Goal: Task Accomplishment & Management: Manage account settings

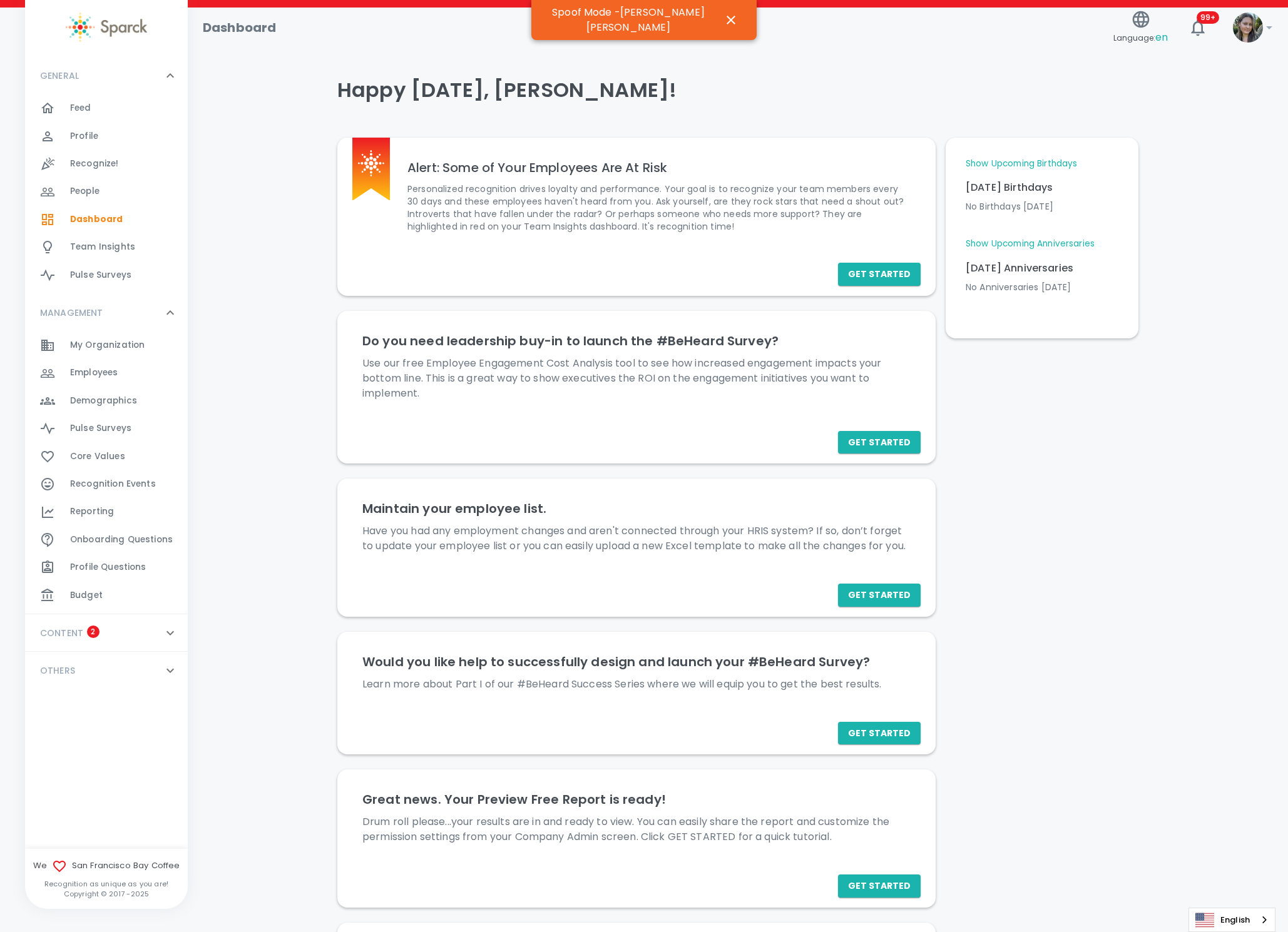
click at [758, 18] on div "Dashboard" at bounding box center [650, 23] width 916 height 30
click at [726, 17] on icon "button" at bounding box center [731, 20] width 15 height 15
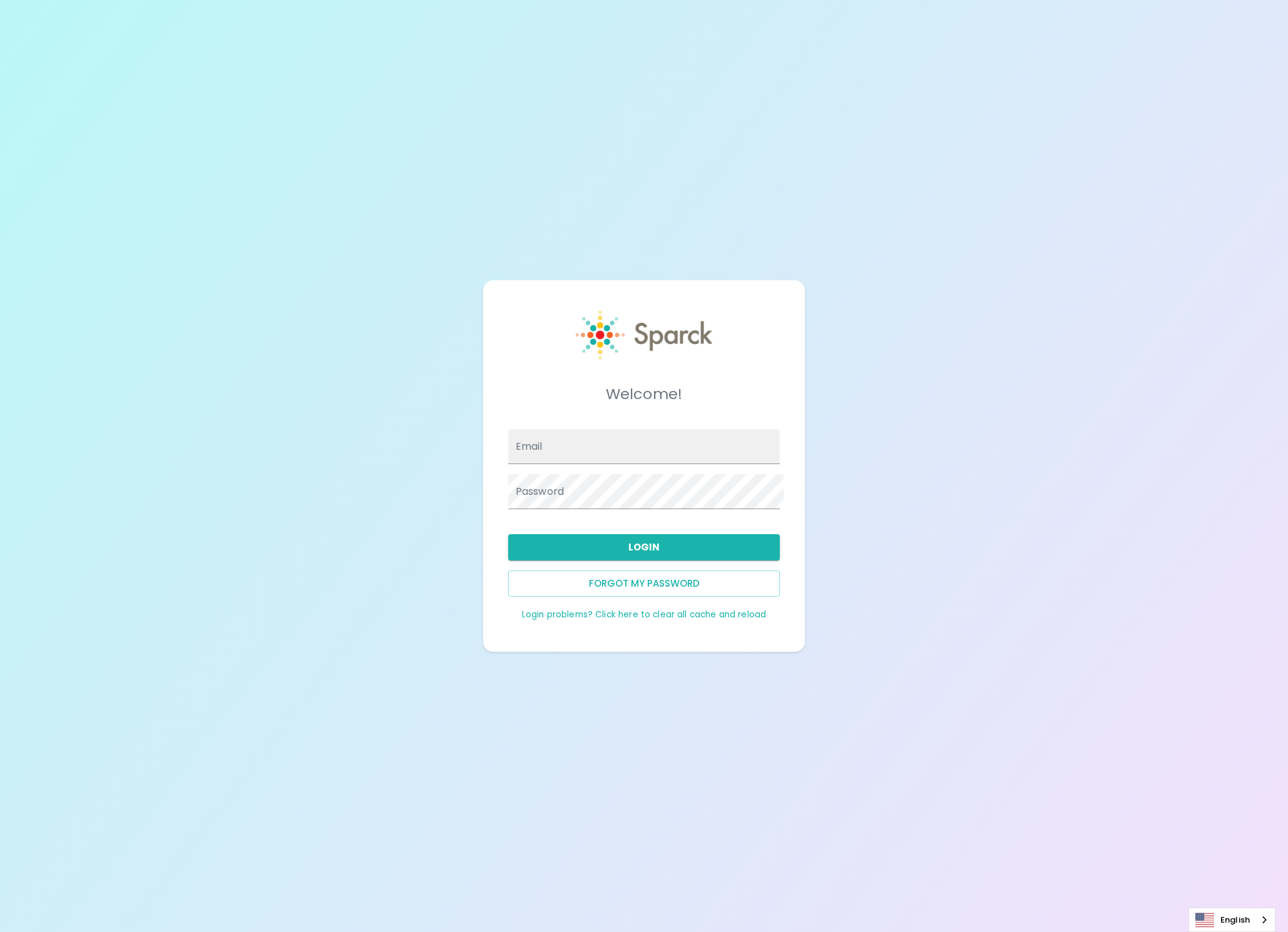
type input "admin@sparckco.com"
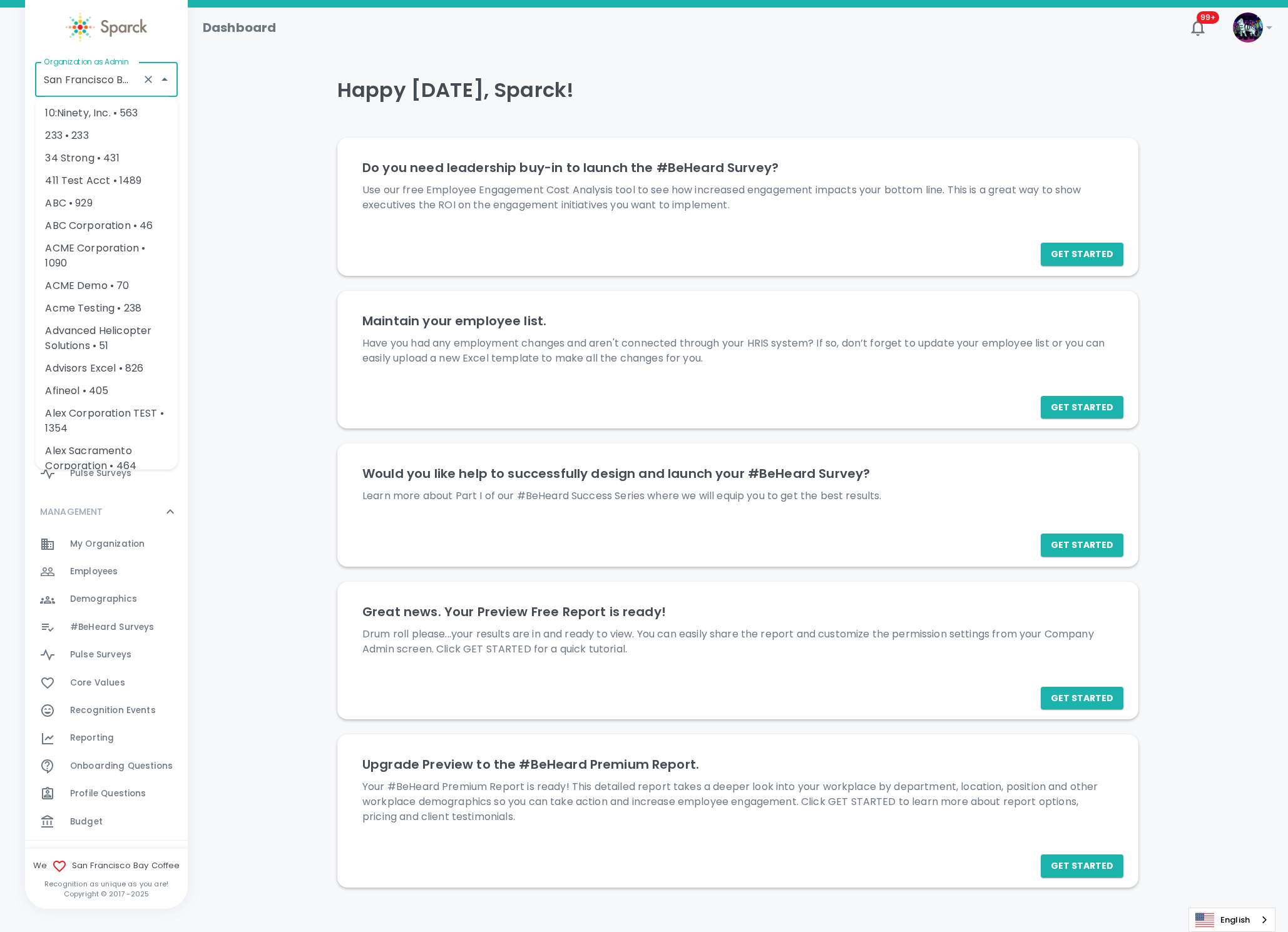
click at [85, 78] on input "San Francisco Bay Coffee • 1357" at bounding box center [89, 79] width 97 height 23
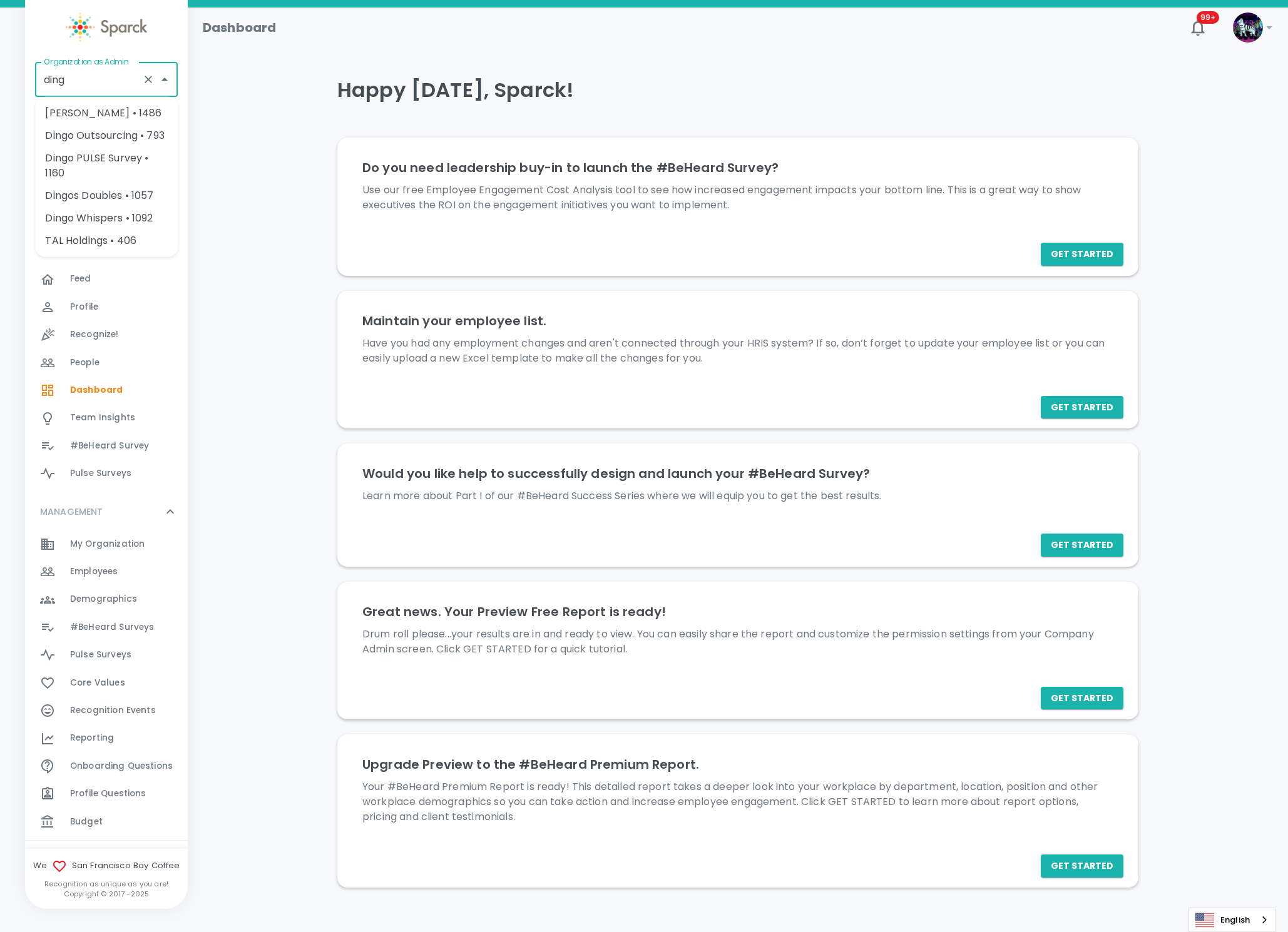
click at [128, 115] on li "[PERSON_NAME] • 1486" at bounding box center [106, 113] width 143 height 23
type input "[PERSON_NAME] • 1486"
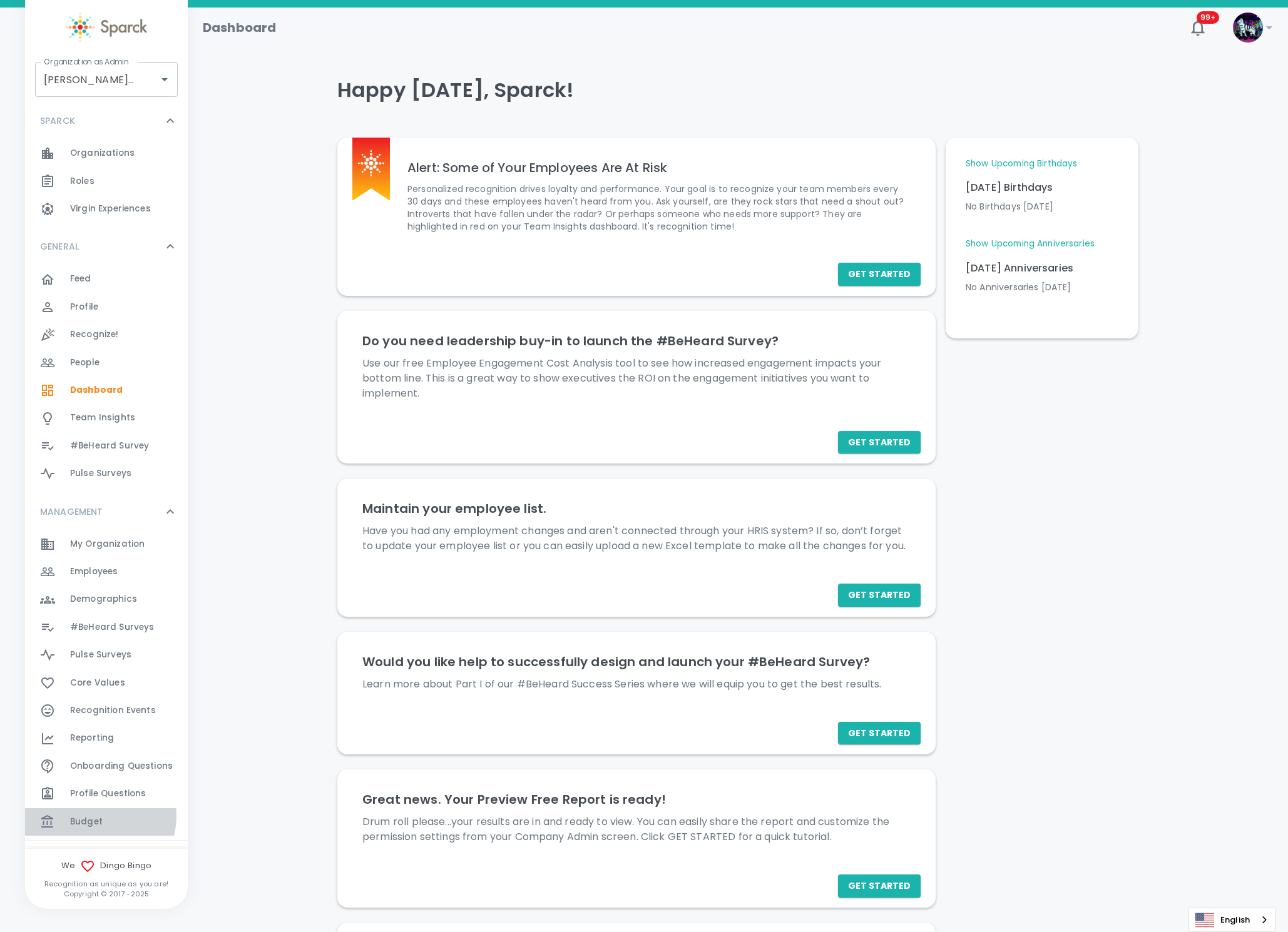
click at [91, 816] on span "Budget" at bounding box center [86, 822] width 32 height 13
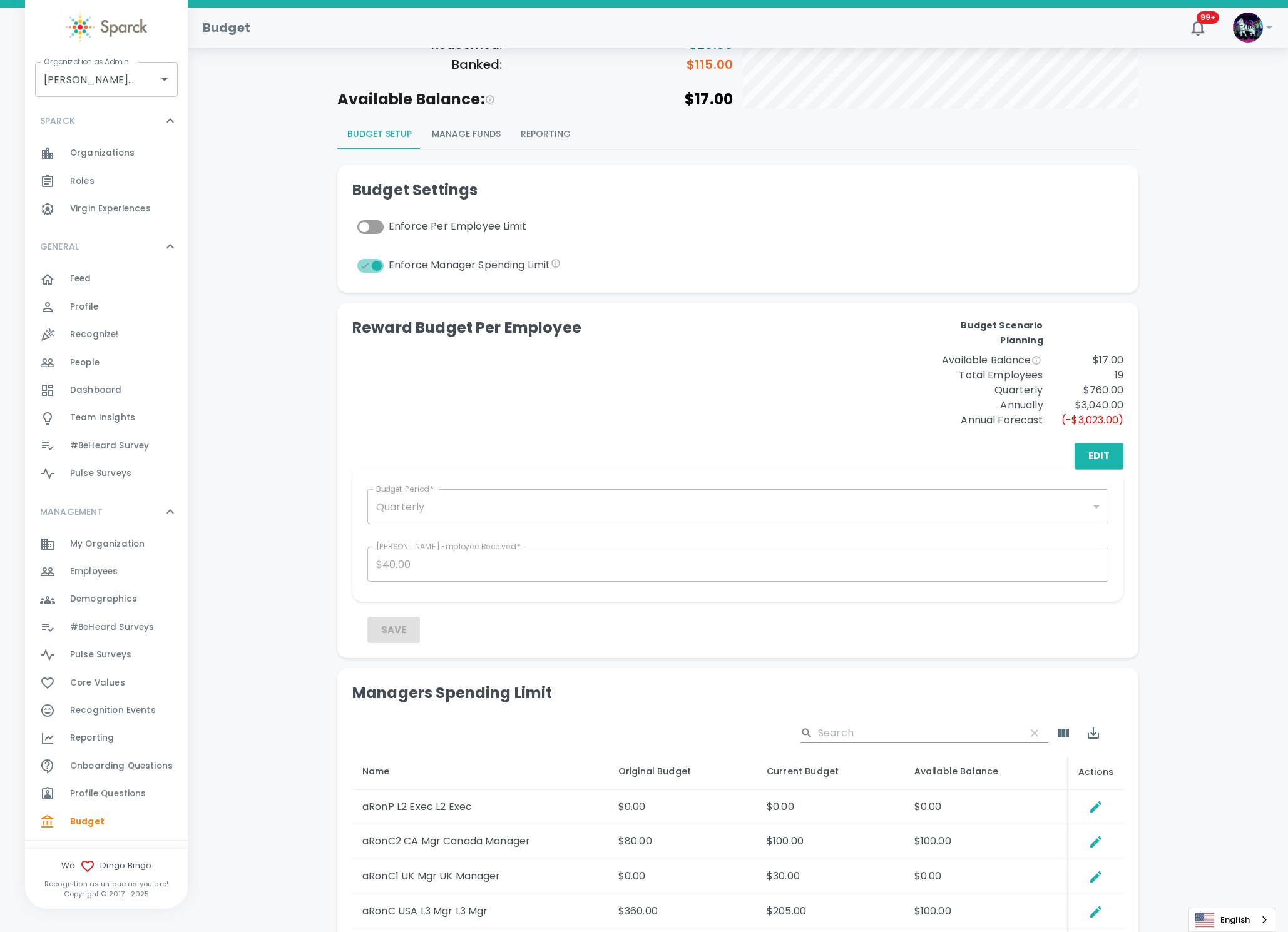
scroll to position [188, 0]
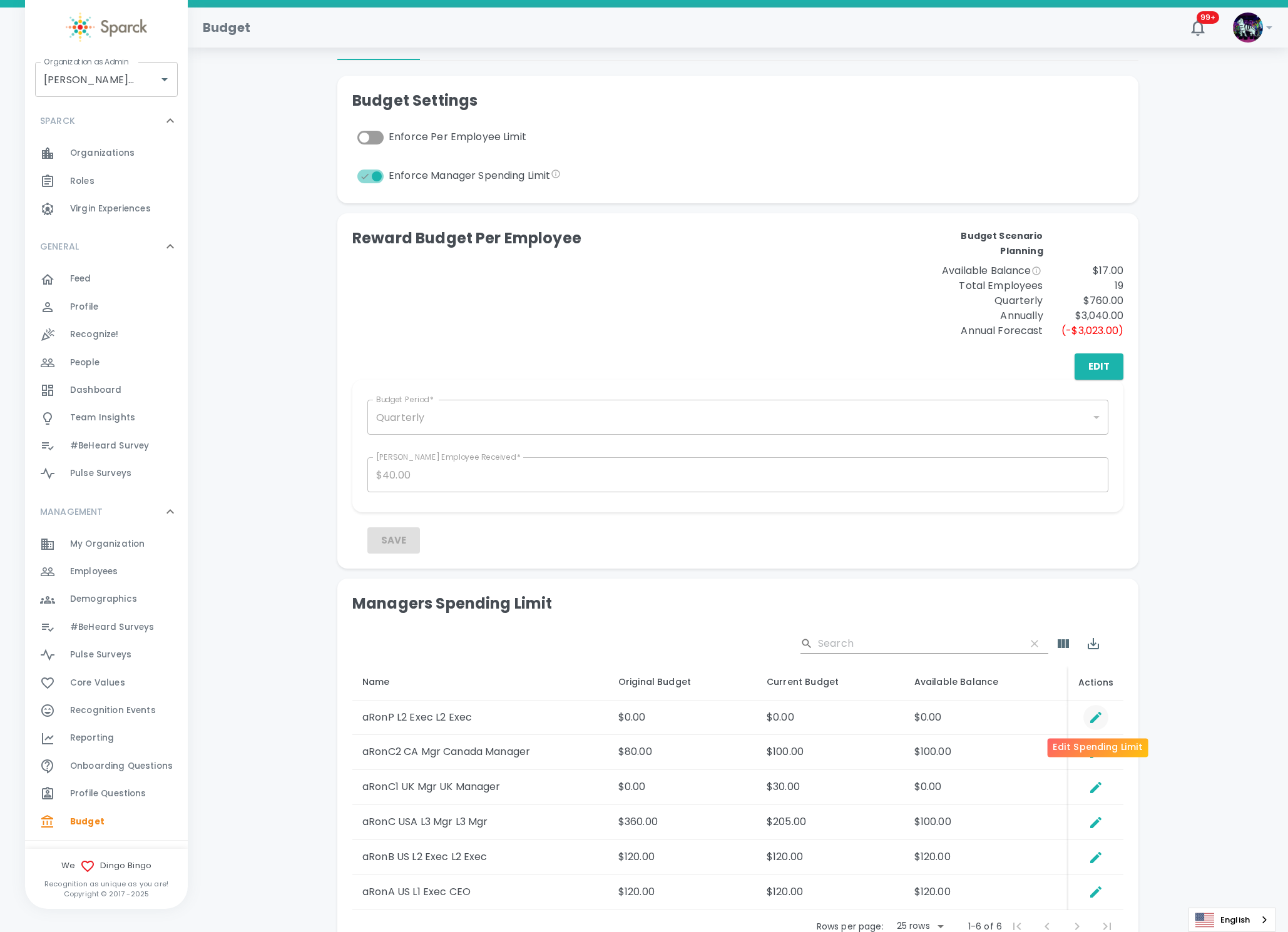
click at [1097, 715] on icon "Edit Spending Limit" at bounding box center [1095, 718] width 11 height 11
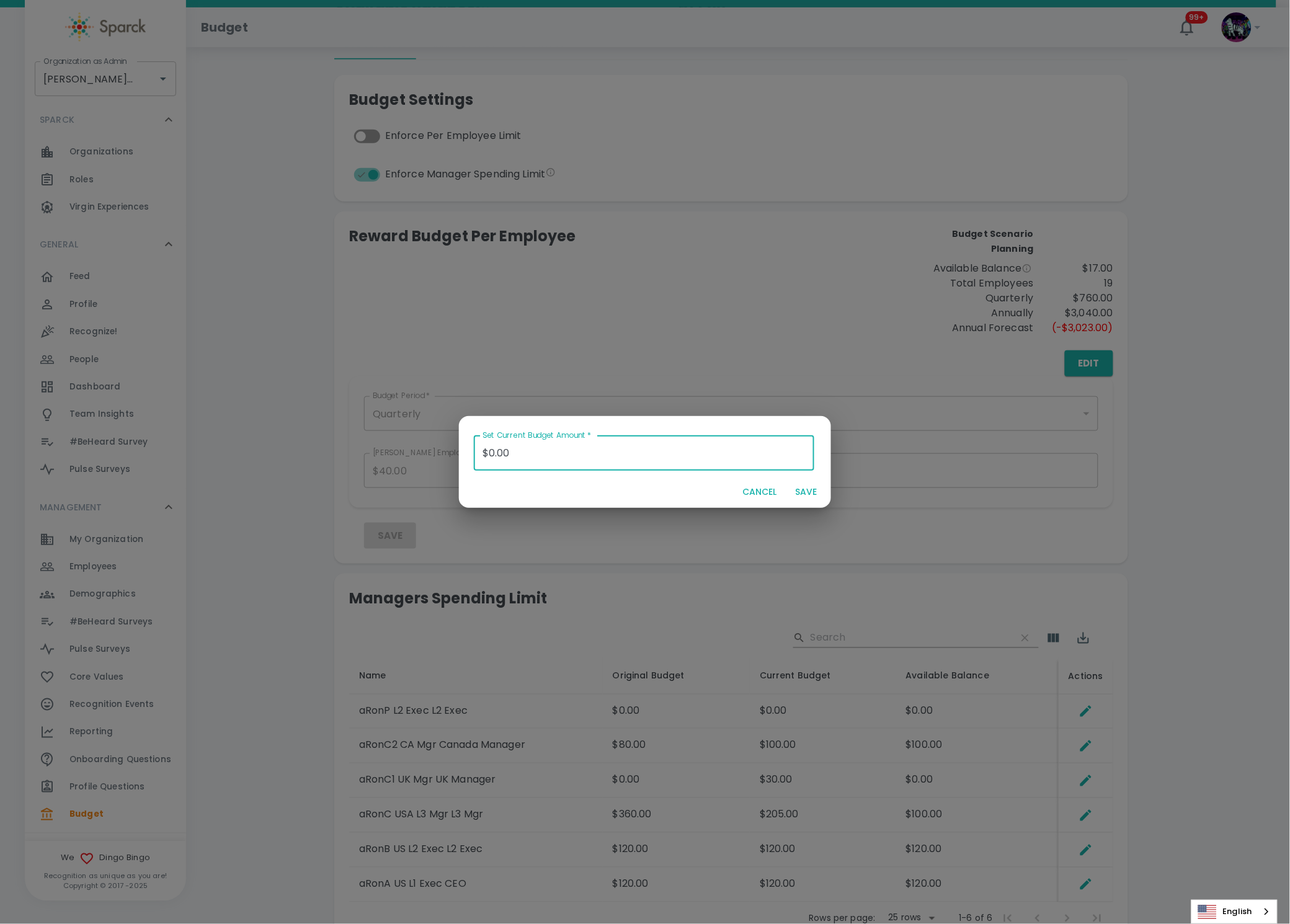
drag, startPoint x: 532, startPoint y: 452, endPoint x: 437, endPoint y: 463, distance: 95.6
click at [434, 463] on div "Set Current Budget Amount   * $0.00 Set Current Budget Amount   * CANCEL SAVE" at bounding box center [645, 462] width 1290 height 924
click at [803, 498] on button "SAVE" at bounding box center [806, 492] width 40 height 23
type input "$0.00"
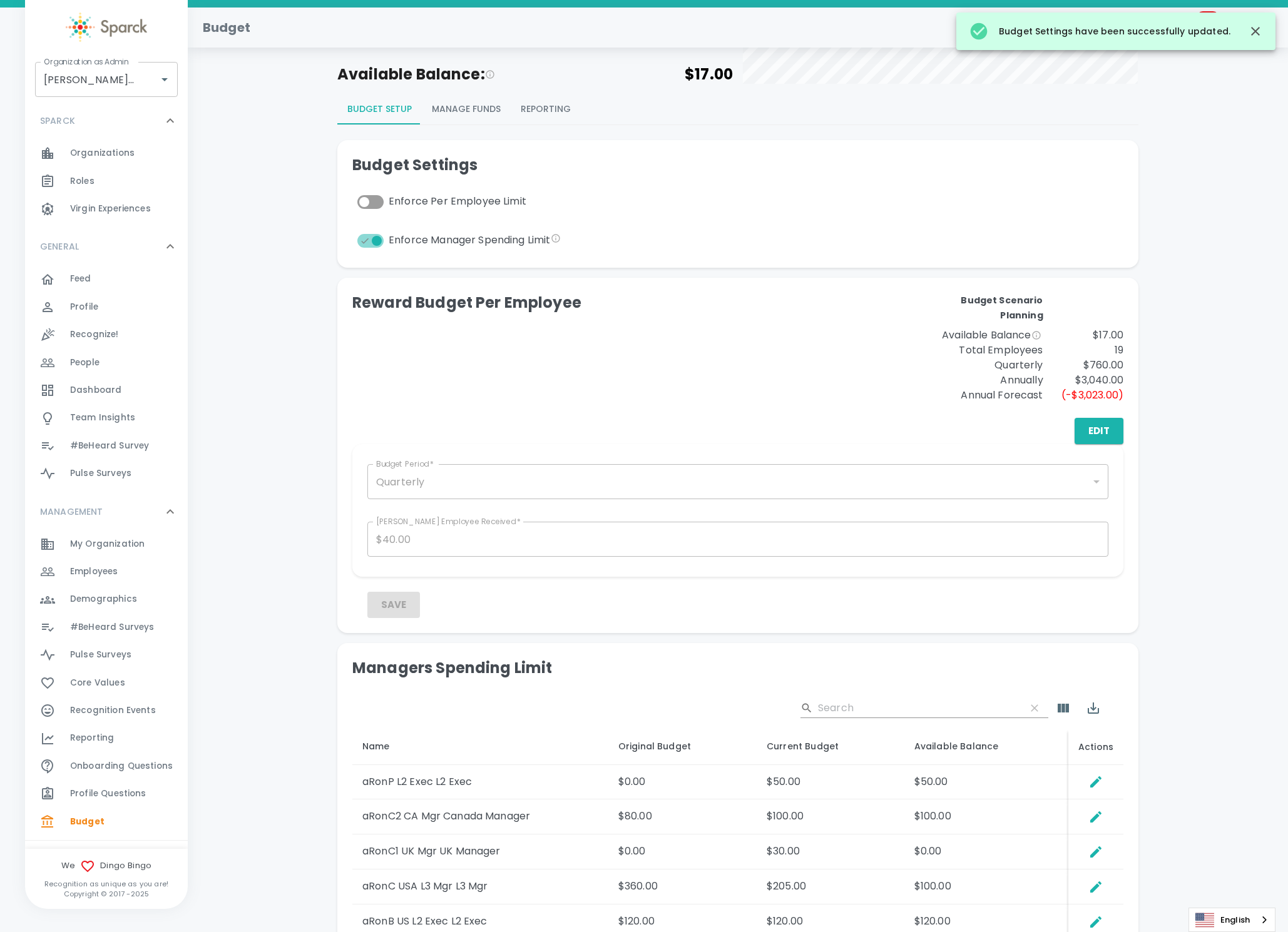
scroll to position [94, 0]
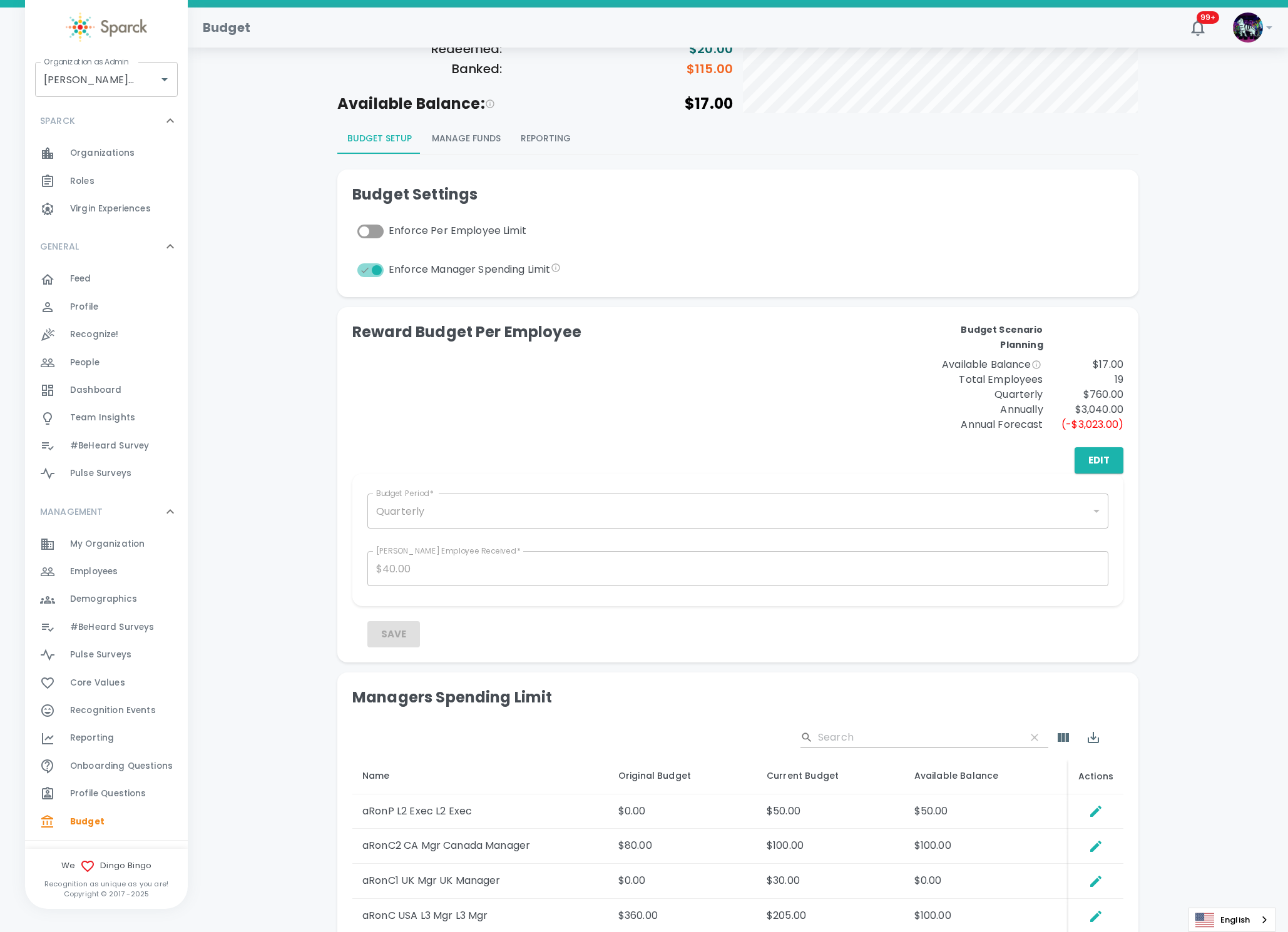
click at [455, 142] on button "Manage Funds" at bounding box center [466, 139] width 89 height 30
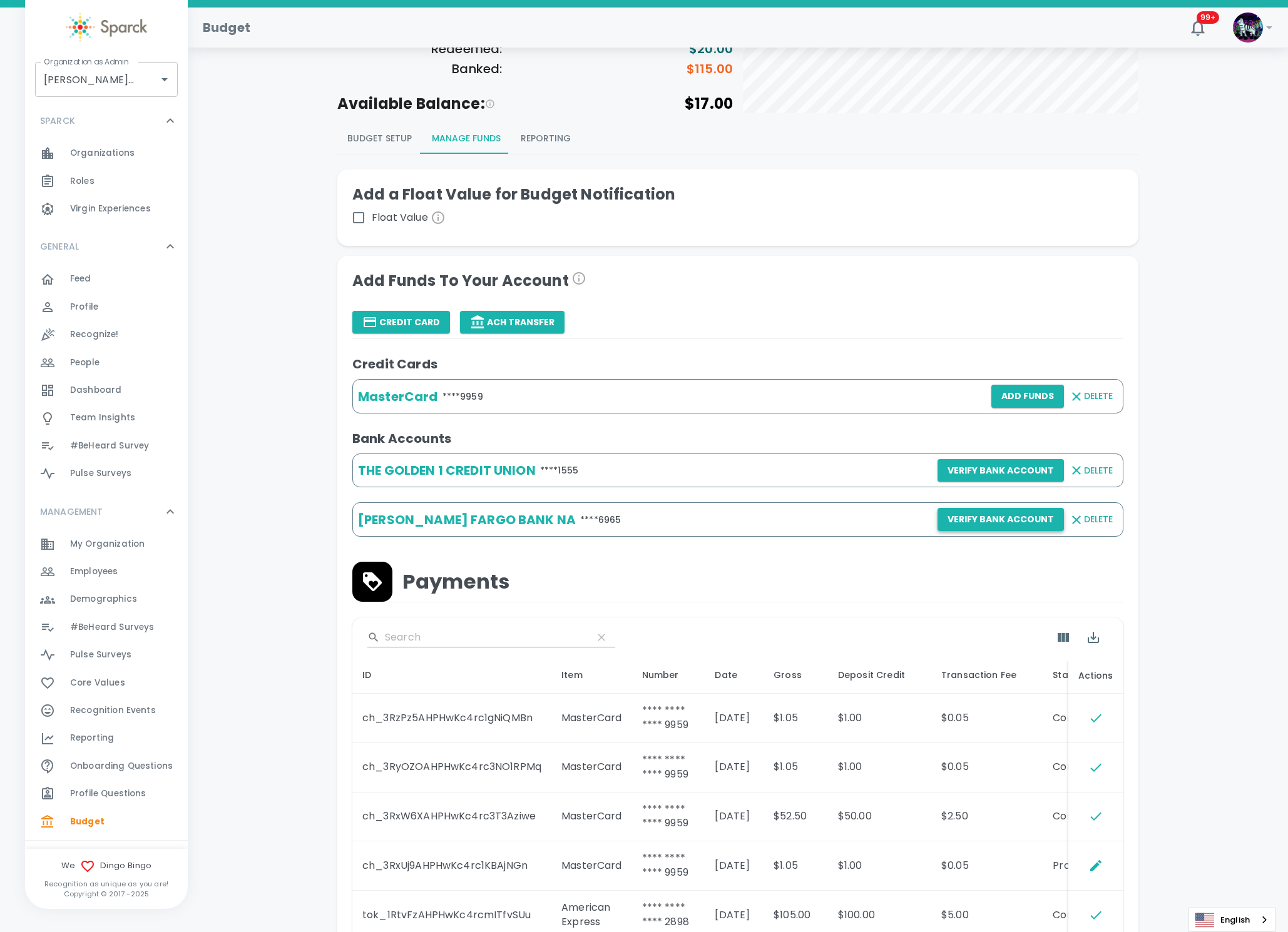
click at [993, 520] on button "Verify Bank Account" at bounding box center [1000, 520] width 126 height 23
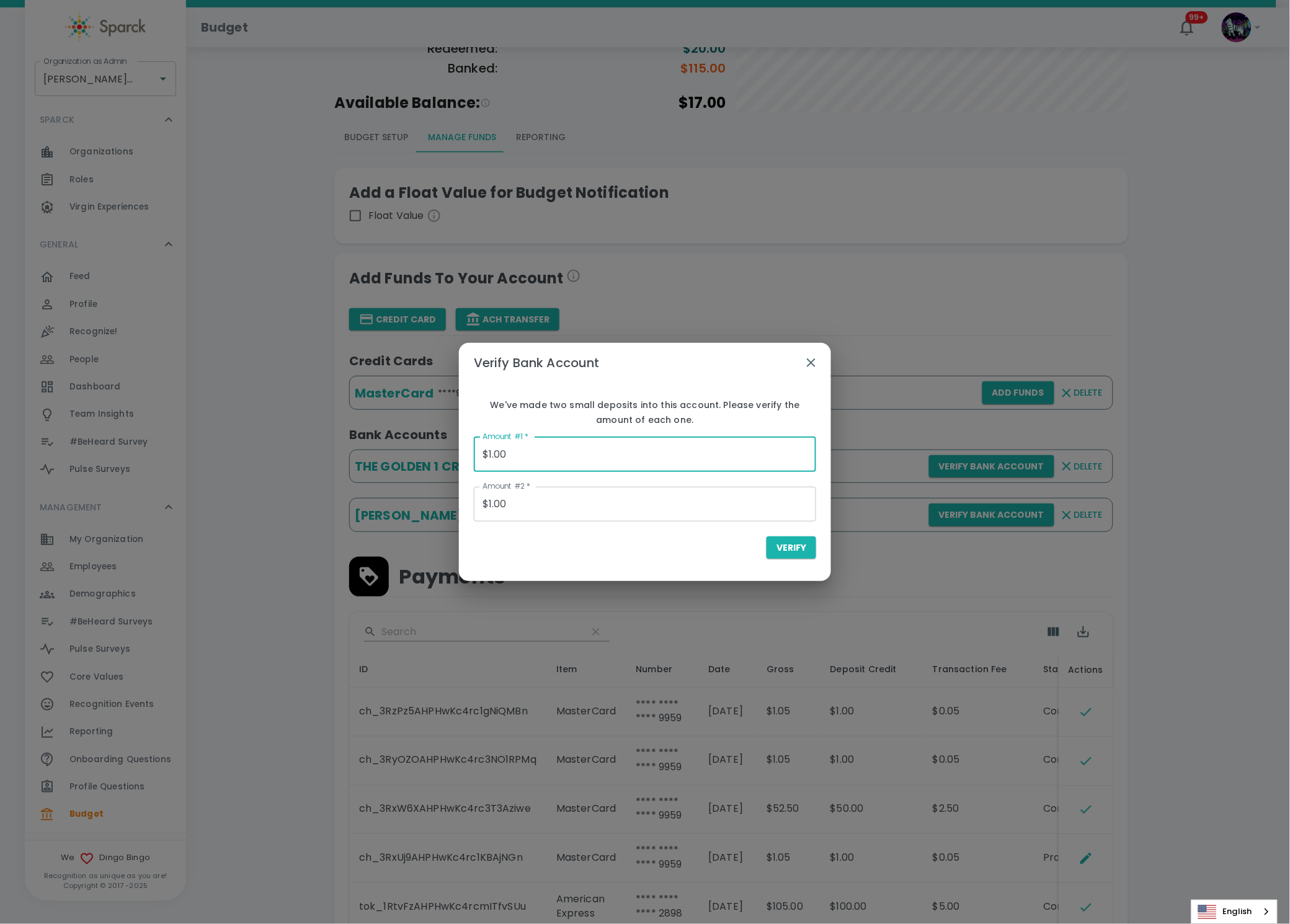
drag, startPoint x: 559, startPoint y: 438, endPoint x: 554, endPoint y: 444, distance: 7.8
click at [554, 444] on input "$1.00" at bounding box center [645, 455] width 342 height 34
drag, startPoint x: 507, startPoint y: 466, endPoint x: 453, endPoint y: 468, distance: 54.0
click at [453, 468] on div "Verify Bank Account We've made two small deposits into this account. Please ver…" at bounding box center [645, 462] width 1290 height 924
paste input "0.16"
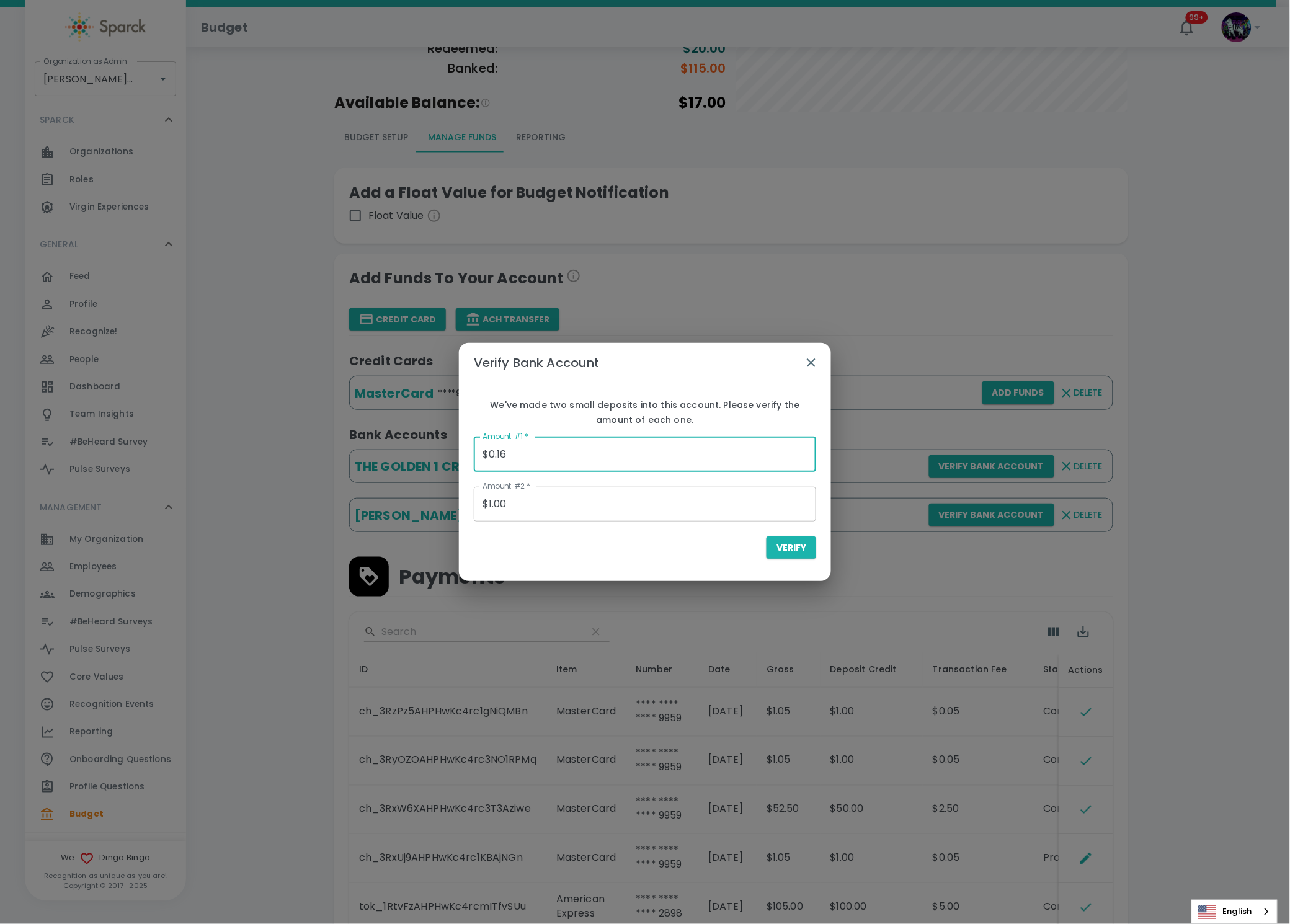
type input "$0.16"
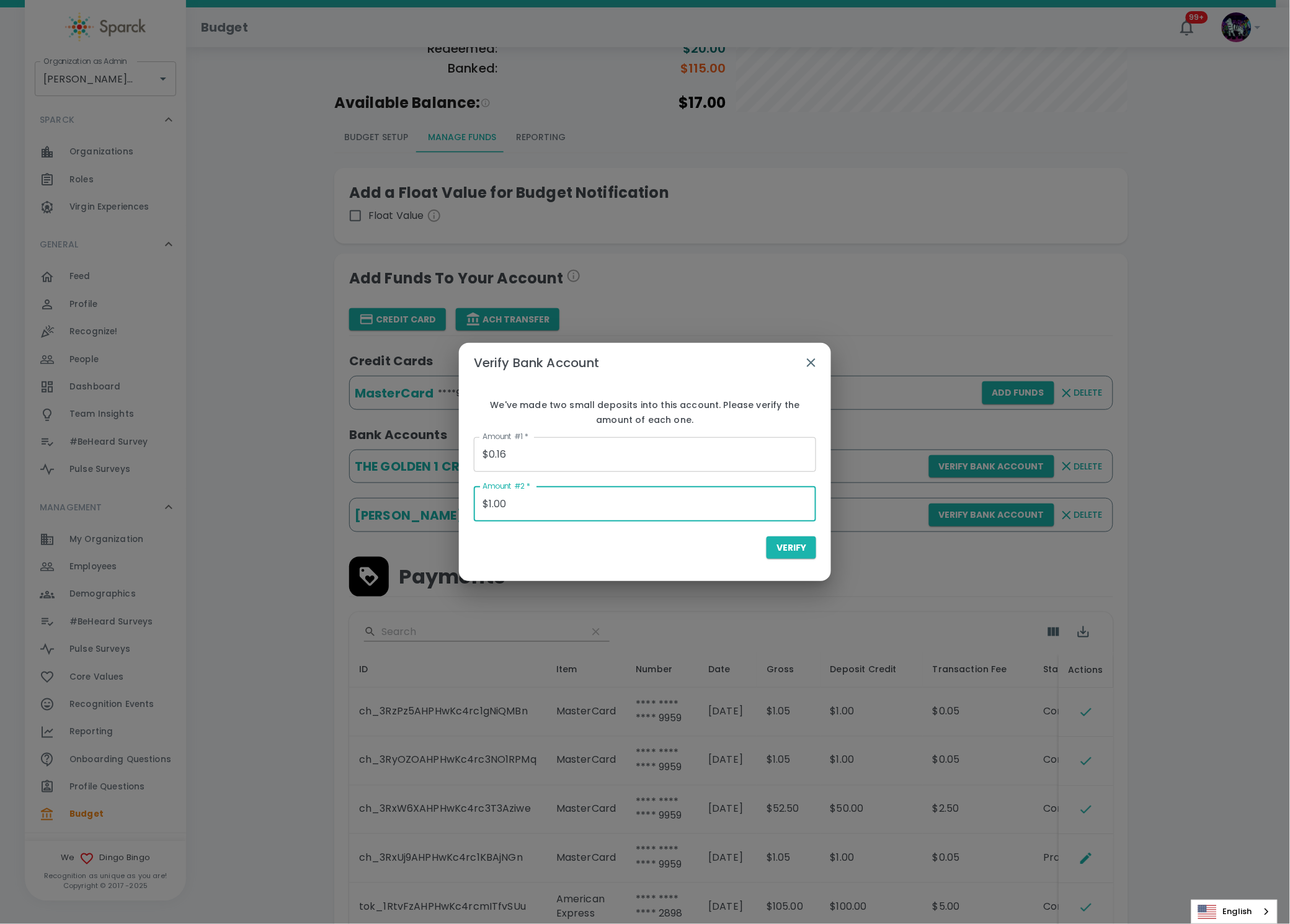
drag, startPoint x: 543, startPoint y: 512, endPoint x: 500, endPoint y: 522, distance: 44.1
click at [528, 515] on input "$1.00" at bounding box center [645, 504] width 342 height 34
drag, startPoint x: 522, startPoint y: 513, endPoint x: 436, endPoint y: 493, distance: 88.3
click at [450, 493] on div "Verify Bank Account We've made two small deposits into this account. Please ver…" at bounding box center [645, 462] width 1290 height 924
paste input "0.1"
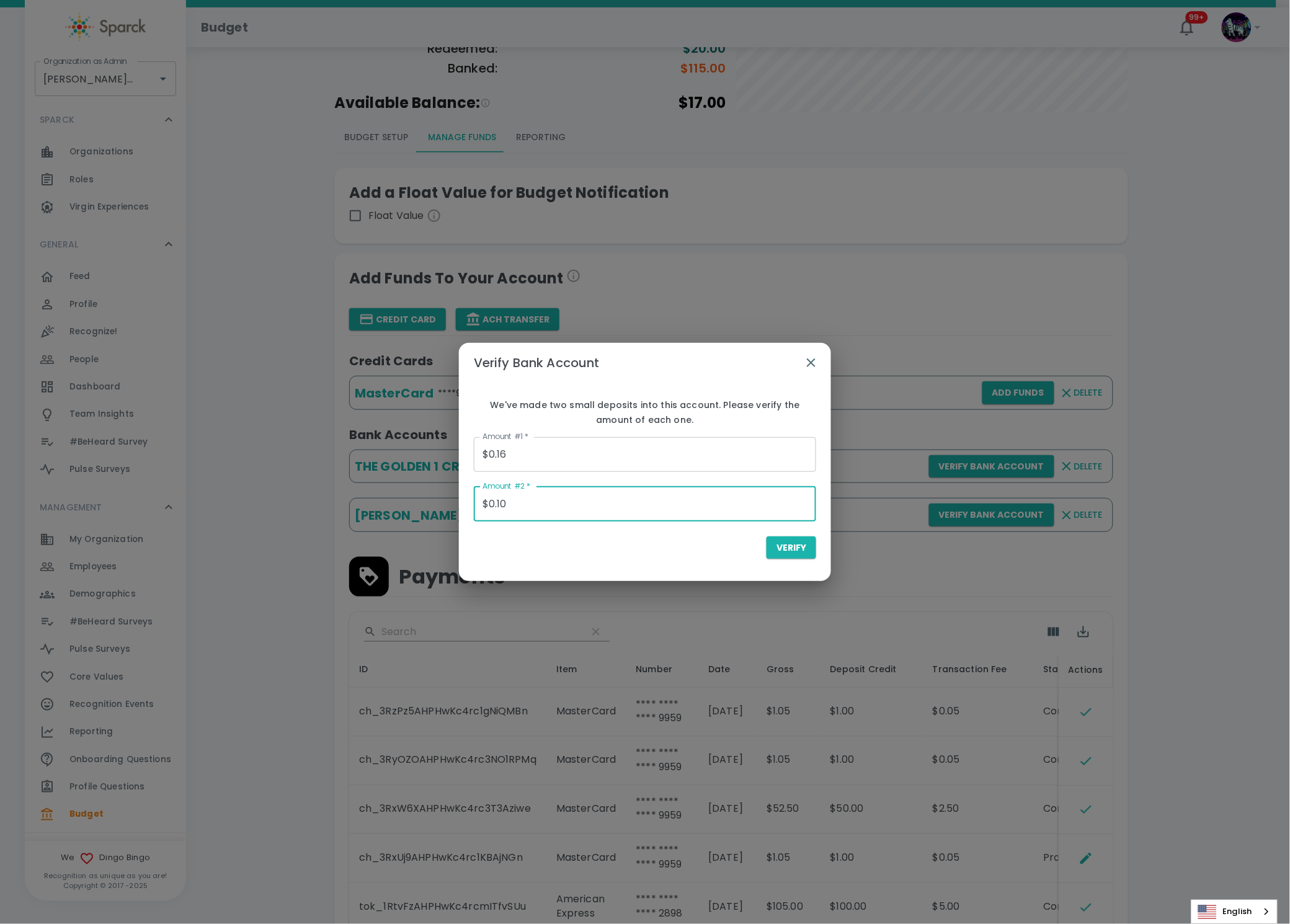
type input "$0.10"
click at [571, 548] on div "Verify" at bounding box center [645, 548] width 342 height 23
click at [773, 567] on div "We've made two small deposits into this account. Please verify the amount of ea…" at bounding box center [645, 477] width 372 height 189
click at [784, 553] on span "Verify" at bounding box center [791, 548] width 30 height 16
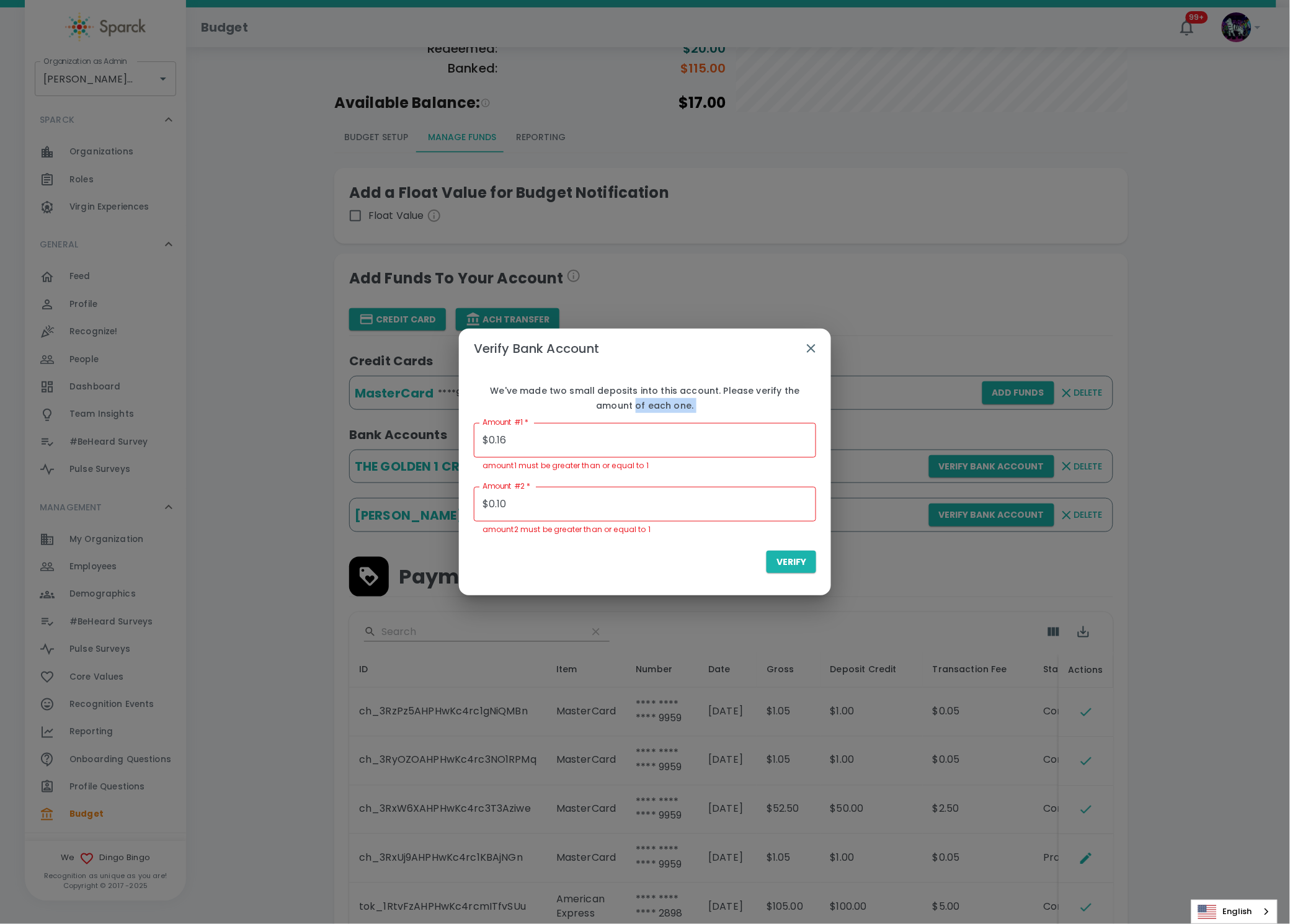
drag, startPoint x: 519, startPoint y: 406, endPoint x: 493, endPoint y: 443, distance: 45.2
click at [484, 437] on div "We've made two small deposits into this account. Please verify the amount of ea…" at bounding box center [645, 478] width 342 height 189
click at [484, 446] on input "$0.16" at bounding box center [645, 440] width 342 height 34
drag, startPoint x: 500, startPoint y: 436, endPoint x: 490, endPoint y: 442, distance: 11.7
click at [485, 442] on input "$0.16" at bounding box center [645, 440] width 342 height 34
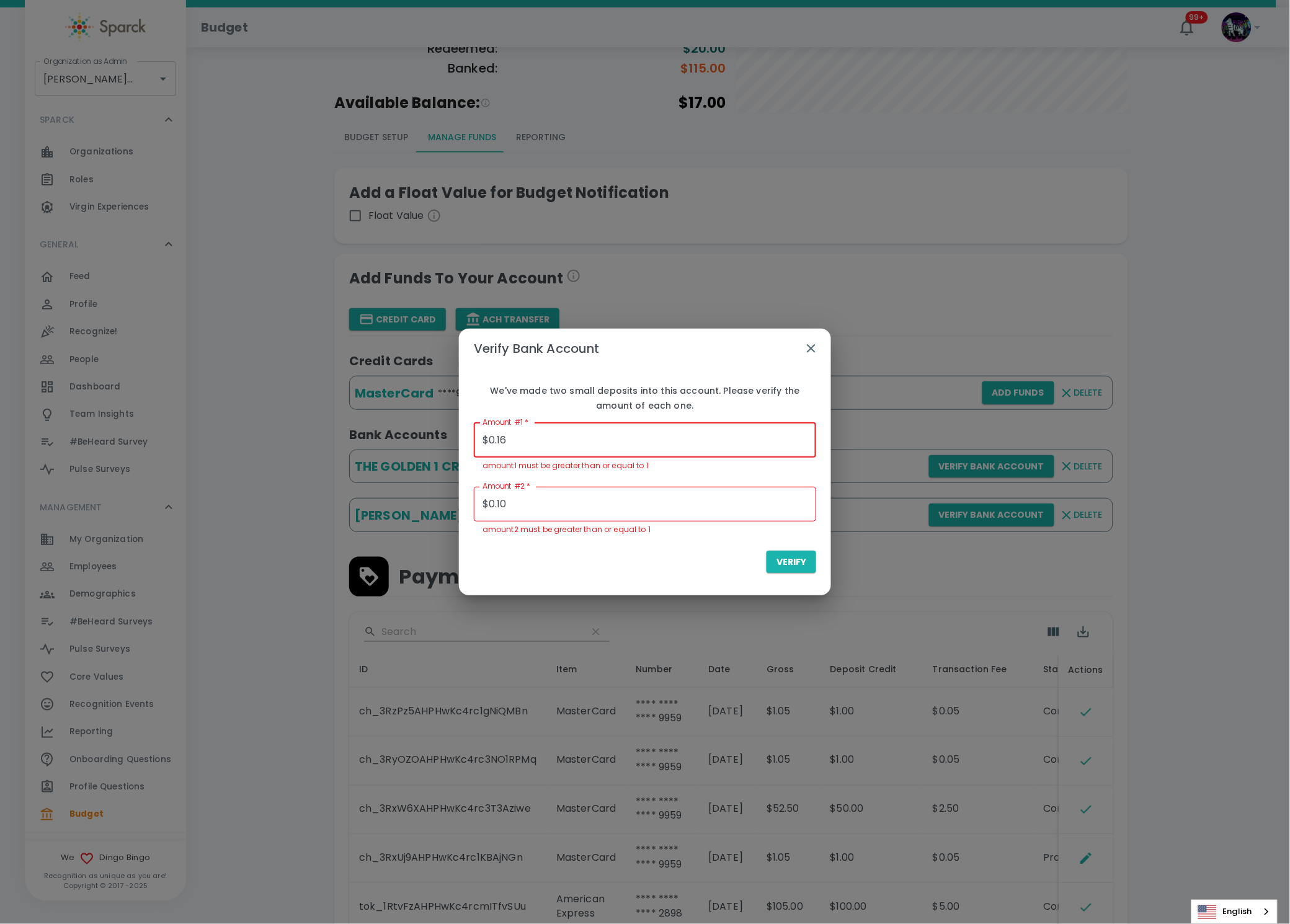
type input "$0.16"
click at [887, 207] on div "Verify Bank Account We've made two small deposits into this account. Please ver…" at bounding box center [645, 462] width 1290 height 924
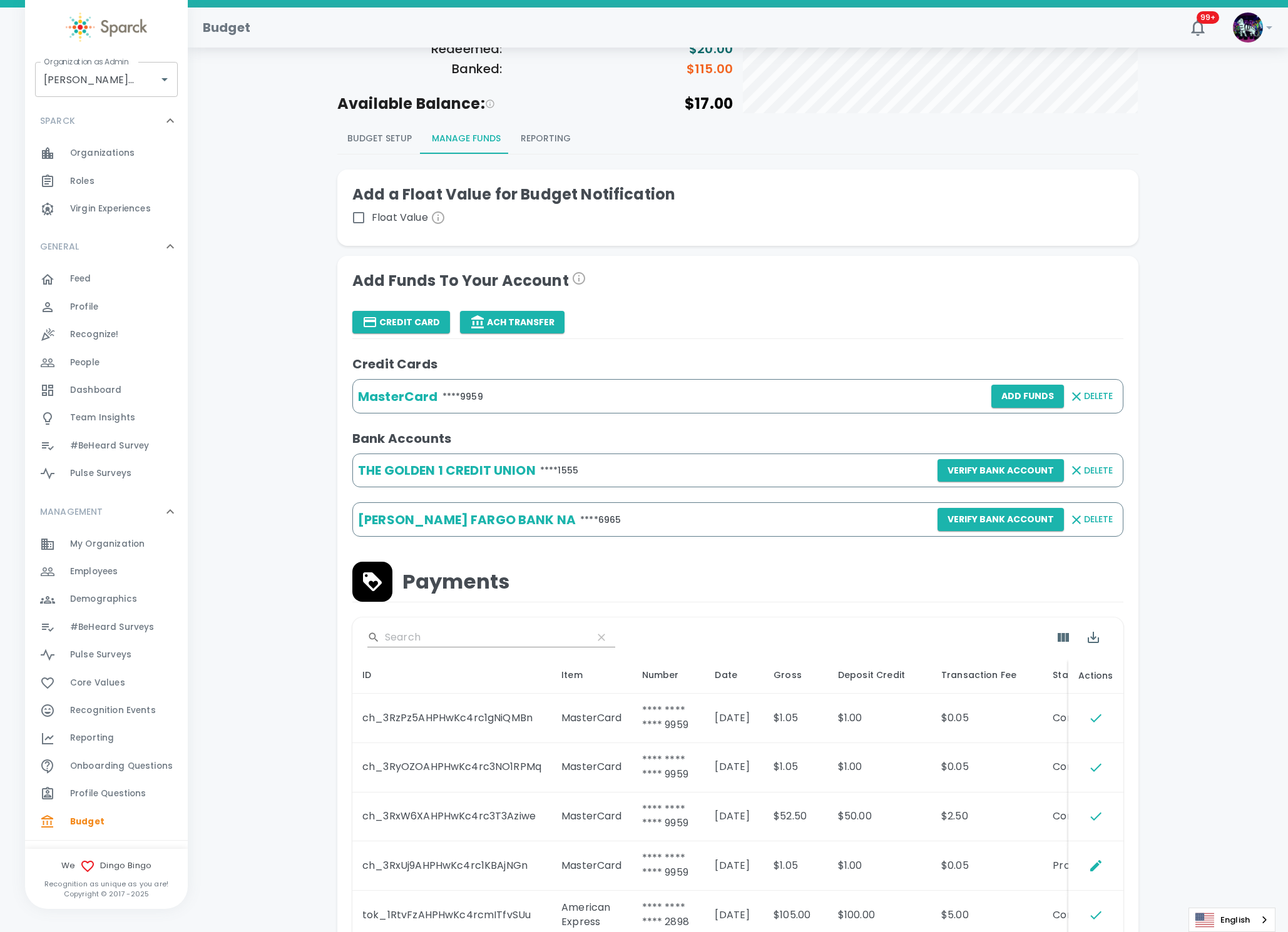
click at [610, 326] on div "Credit Card ACH Transfer" at bounding box center [737, 322] width 771 height 23
click at [969, 521] on button "Verify Bank Account" at bounding box center [1000, 520] width 126 height 23
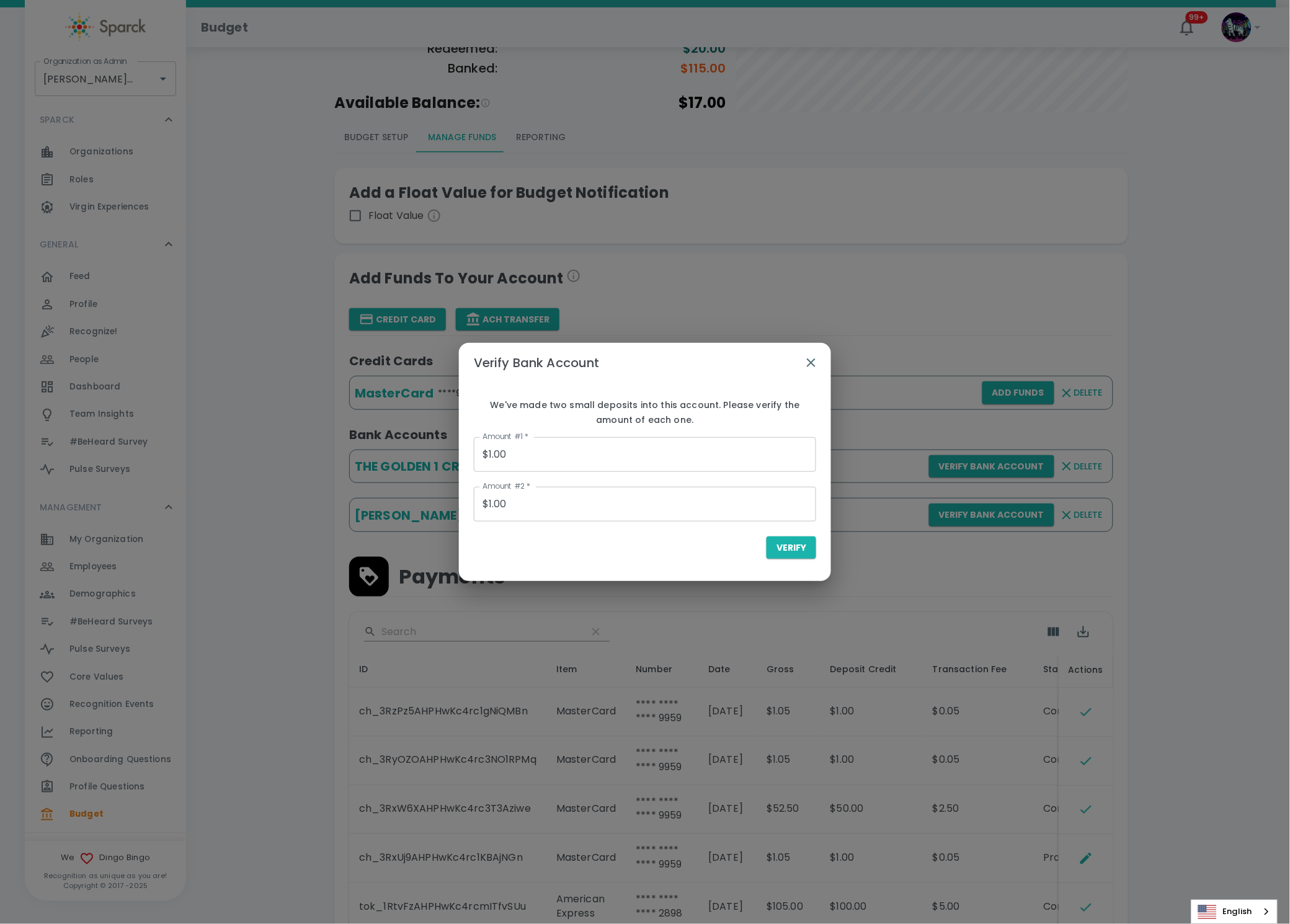
click at [504, 458] on input "$1.00" at bounding box center [645, 455] width 342 height 34
drag, startPoint x: 544, startPoint y: 449, endPoint x: 456, endPoint y: 442, distance: 88.3
click at [445, 448] on div "Verify Bank Account We've made two small deposits into this account. Please ver…" at bounding box center [645, 462] width 1290 height 924
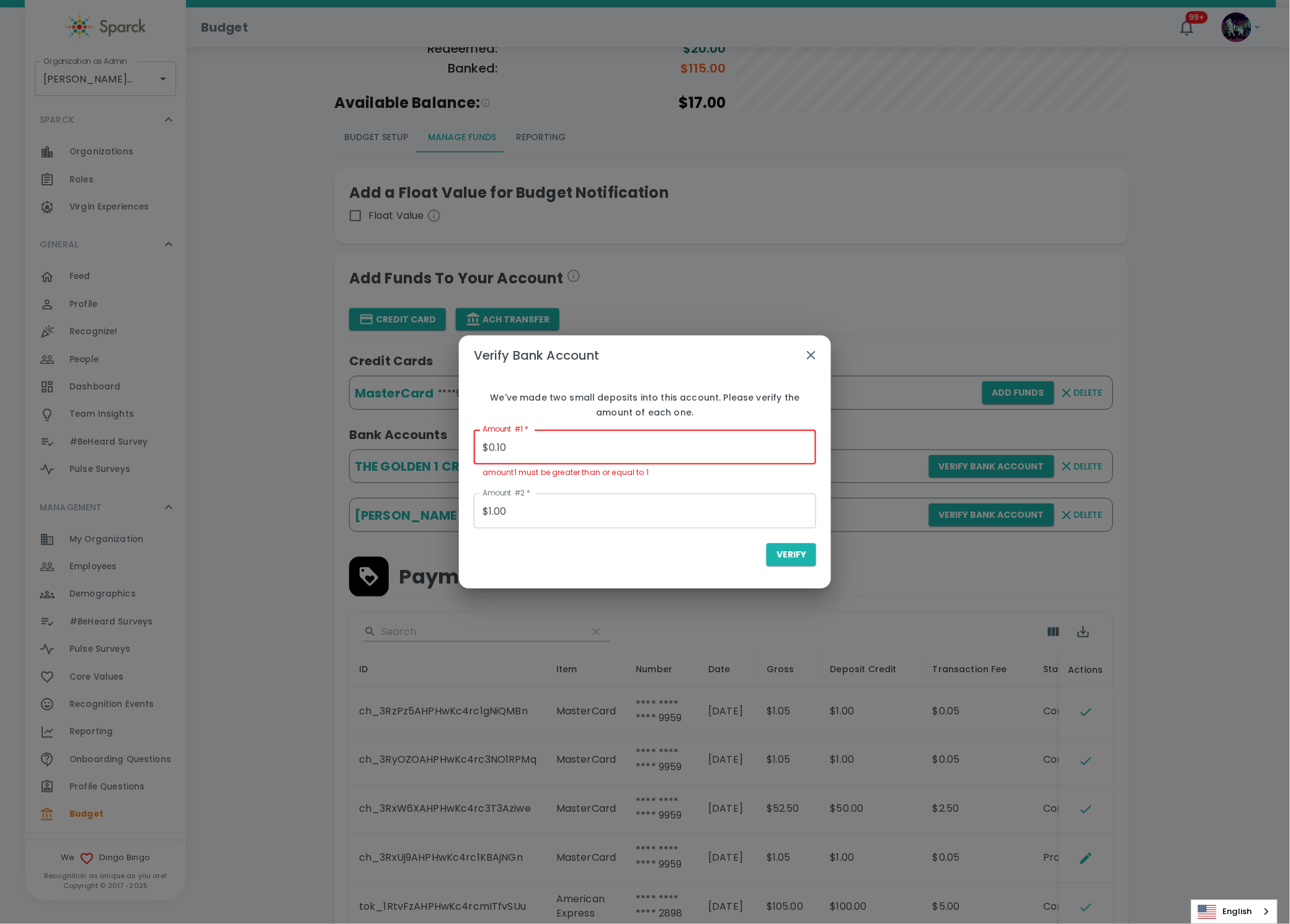
type input "$0.10"
click at [514, 530] on div "Amount #2 * $1.00 Amount #2 *" at bounding box center [645, 508] width 342 height 49
type input "$1.00"
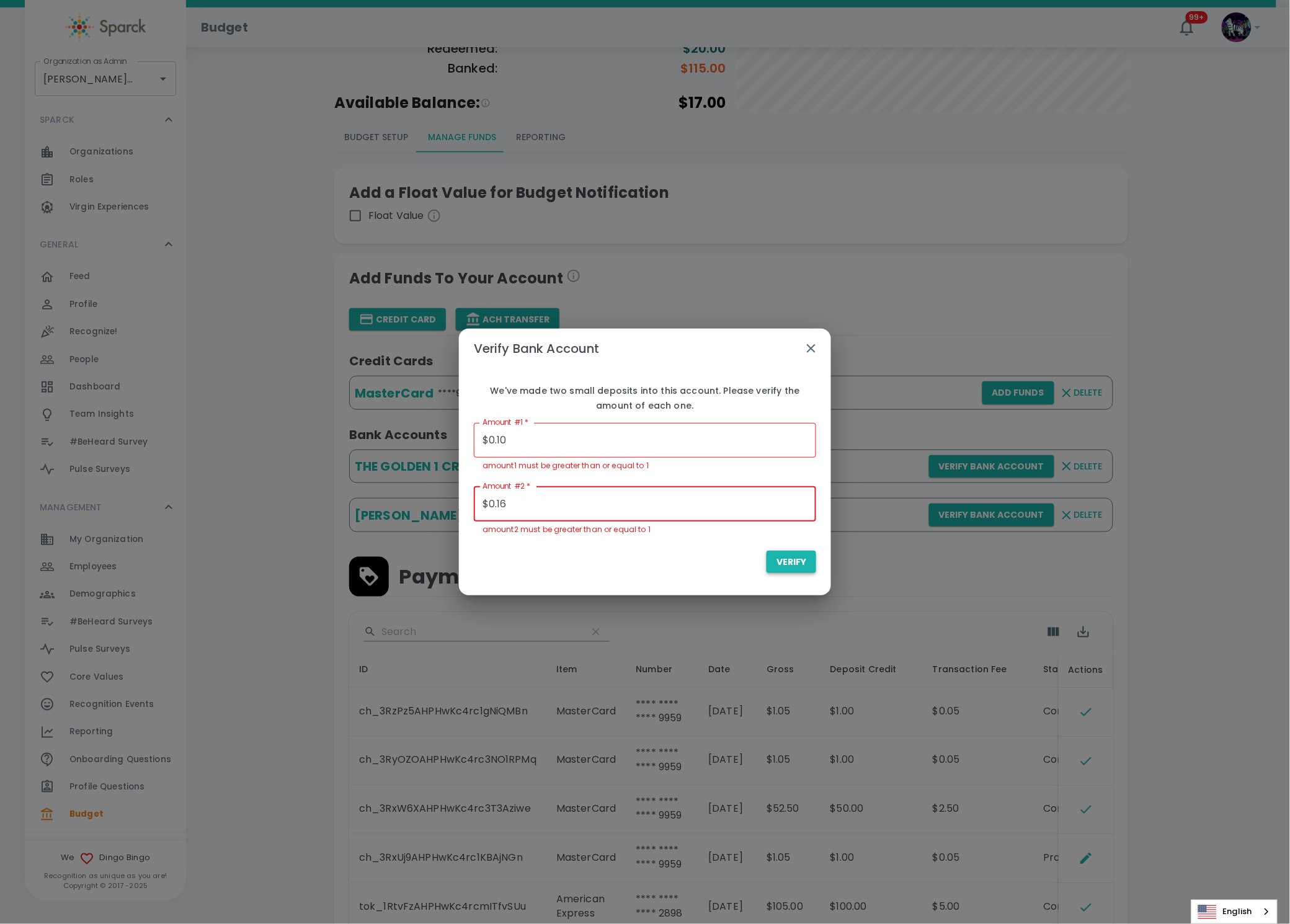
type input "$0.16"
click at [782, 559] on span "Verify" at bounding box center [791, 562] width 30 height 16
click at [634, 565] on div "Verify" at bounding box center [645, 562] width 342 height 23
click at [568, 454] on input "$0.10" at bounding box center [645, 440] width 342 height 34
click at [794, 559] on span "Verify" at bounding box center [791, 562] width 30 height 16
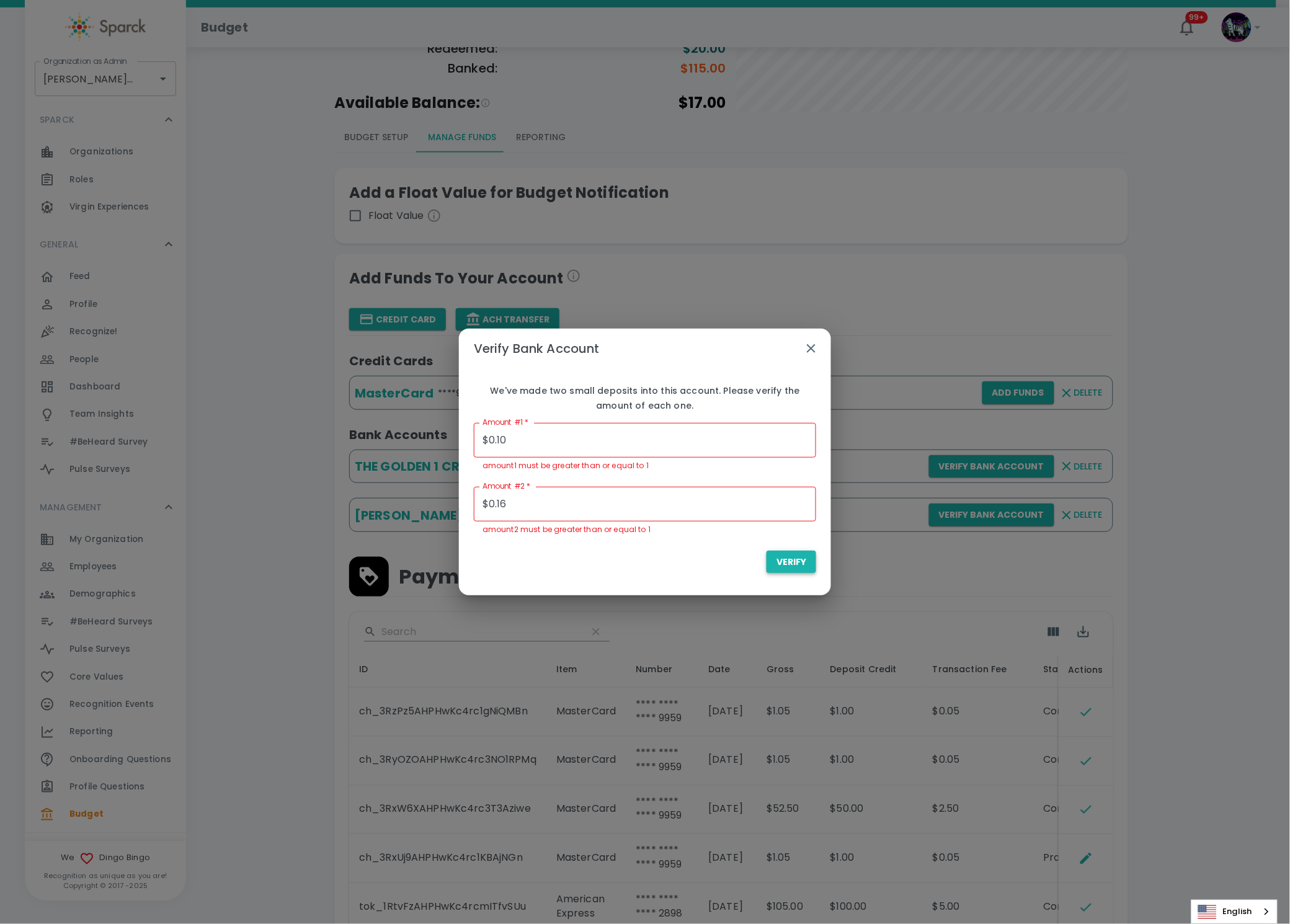
click at [794, 559] on span "Verify" at bounding box center [791, 562] width 30 height 16
click at [794, 559] on span "Verify" at bounding box center [791, 562] width 30 height 16
click at [793, 562] on span "Verify" at bounding box center [791, 562] width 30 height 16
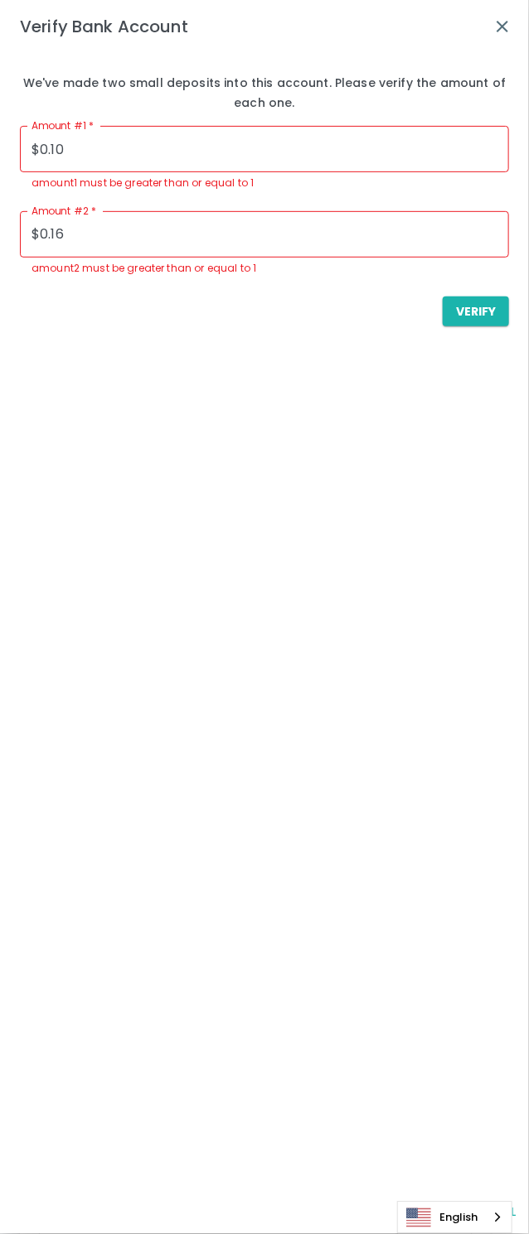
click at [238, 146] on input "$0.10" at bounding box center [264, 149] width 489 height 46
click at [504, 34] on icon "button" at bounding box center [502, 27] width 20 height 20
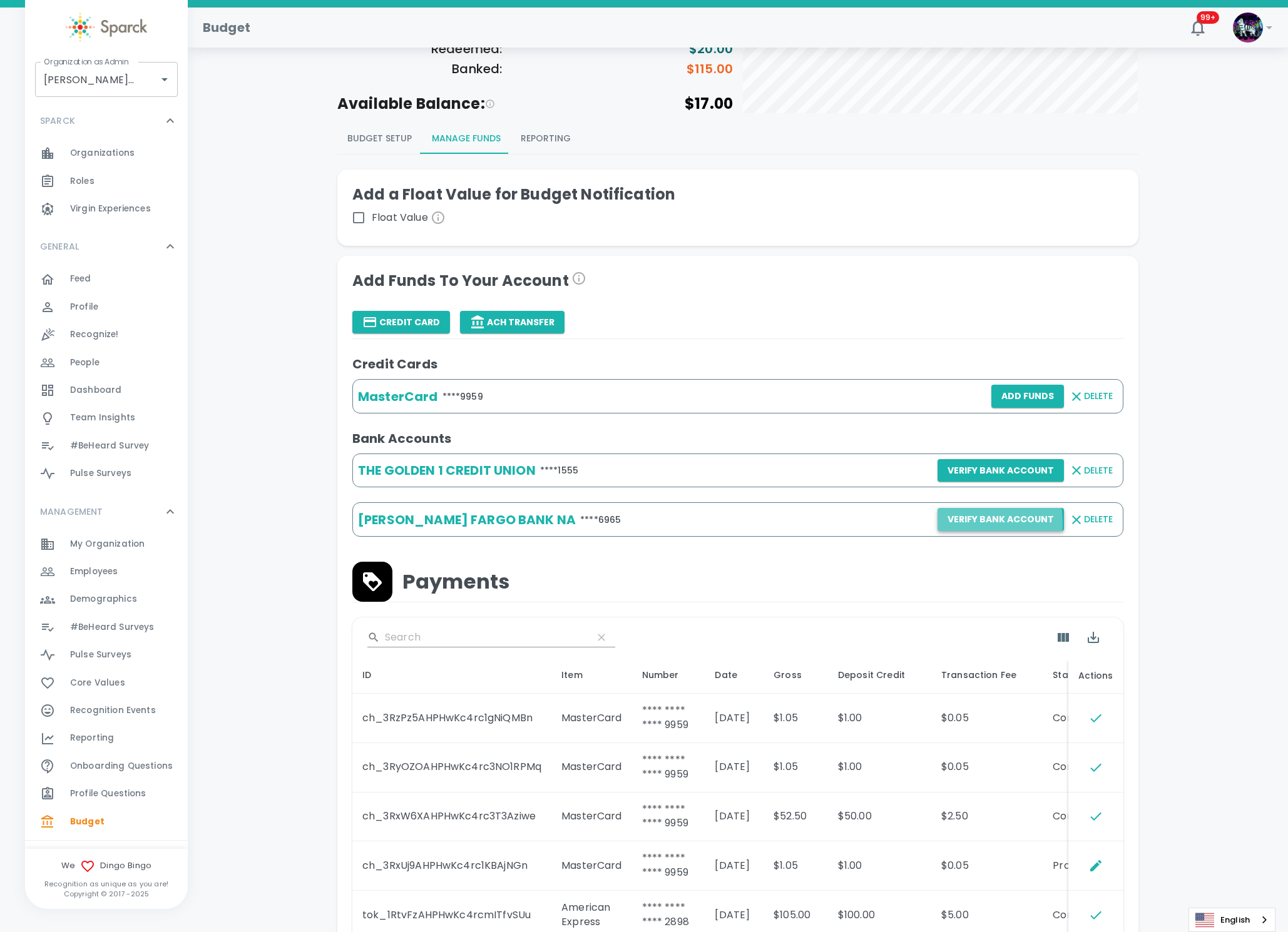
click at [956, 525] on button "Verify Bank Account" at bounding box center [1000, 520] width 126 height 23
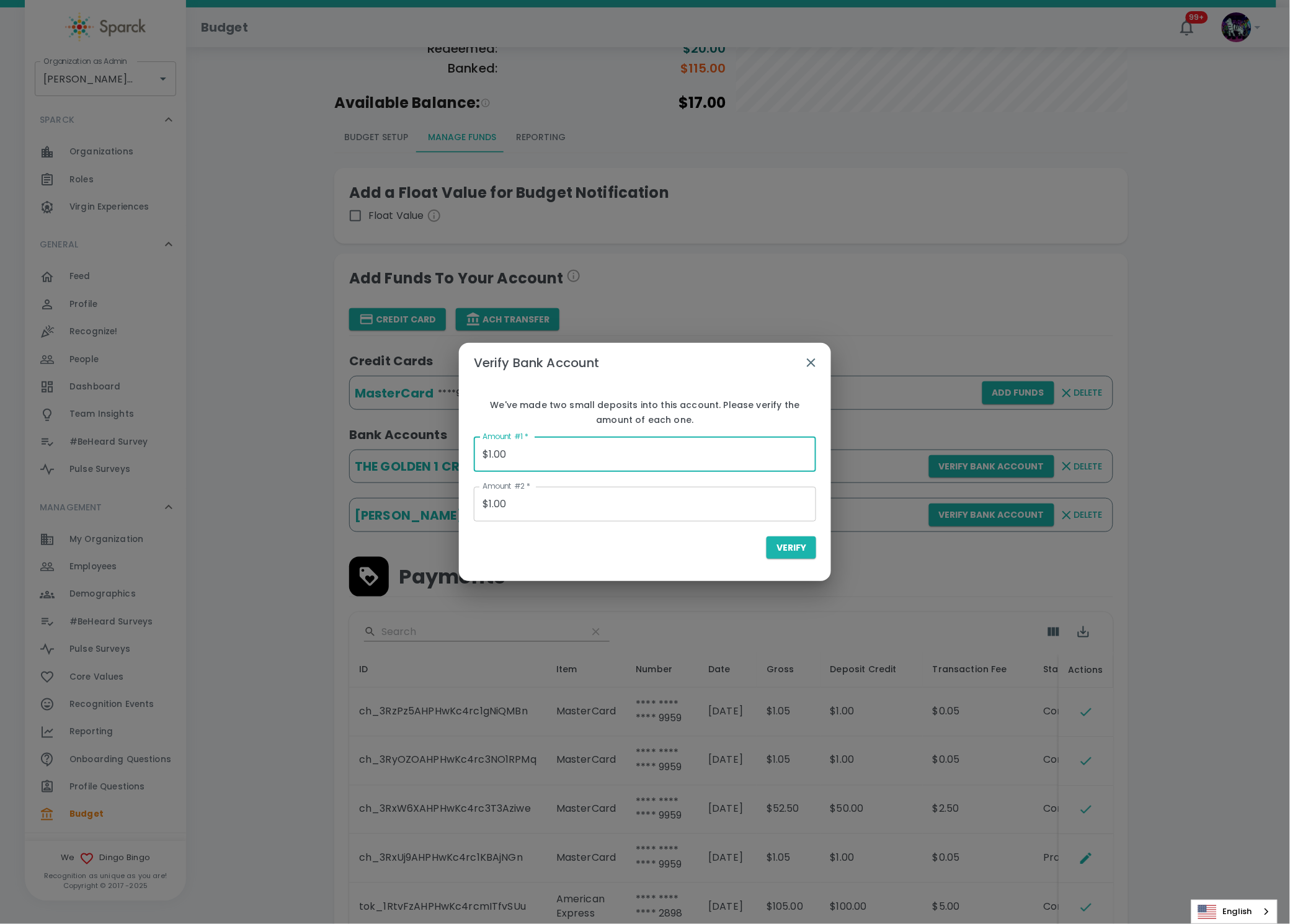
click at [515, 463] on input "$1.00" at bounding box center [645, 455] width 342 height 34
drag, startPoint x: 531, startPoint y: 454, endPoint x: 454, endPoint y: 450, distance: 77.1
click at [454, 452] on div "Verify Bank Account We've made two small deposits into this account. Please ver…" at bounding box center [645, 462] width 1290 height 924
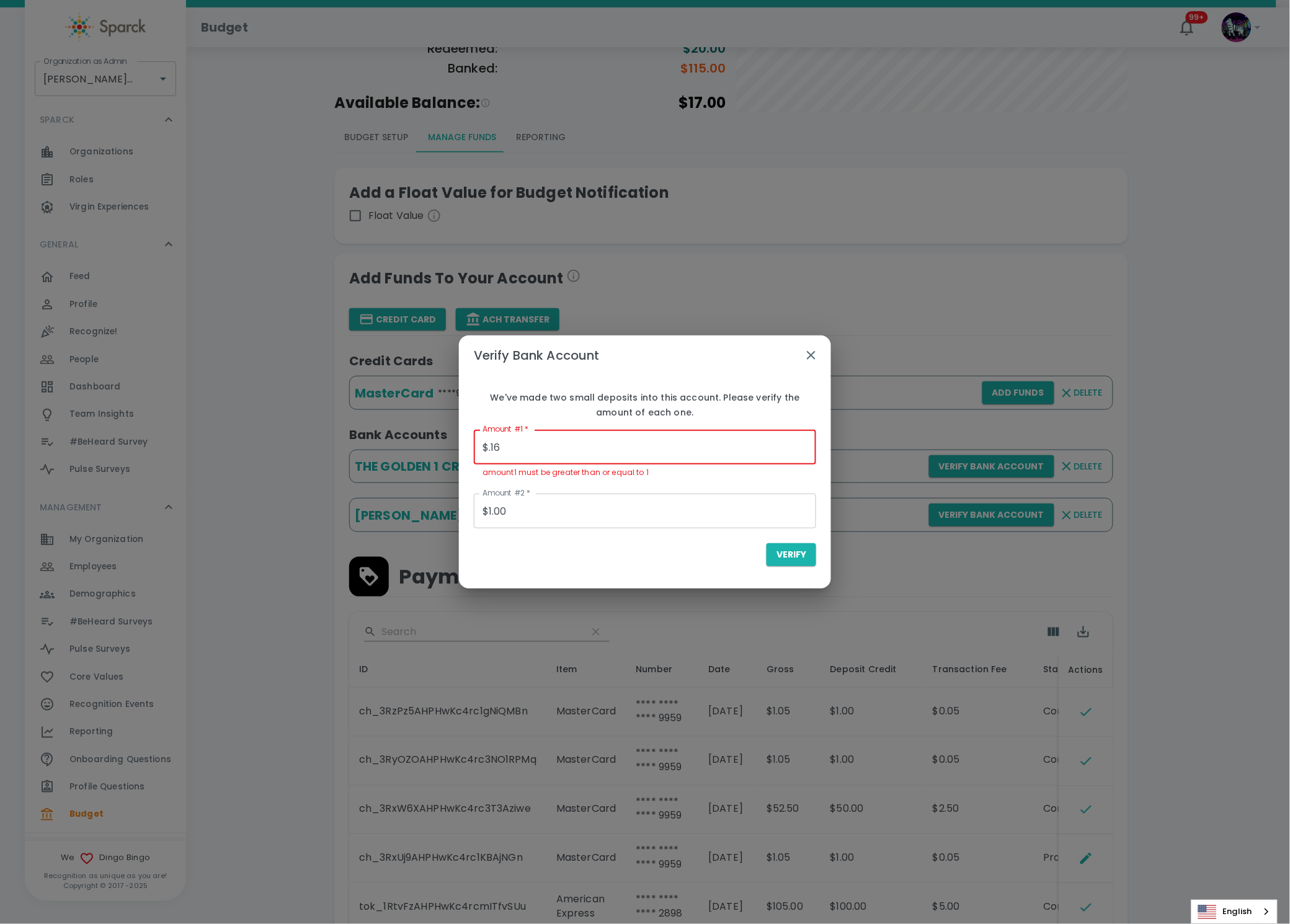
type input "$0.16"
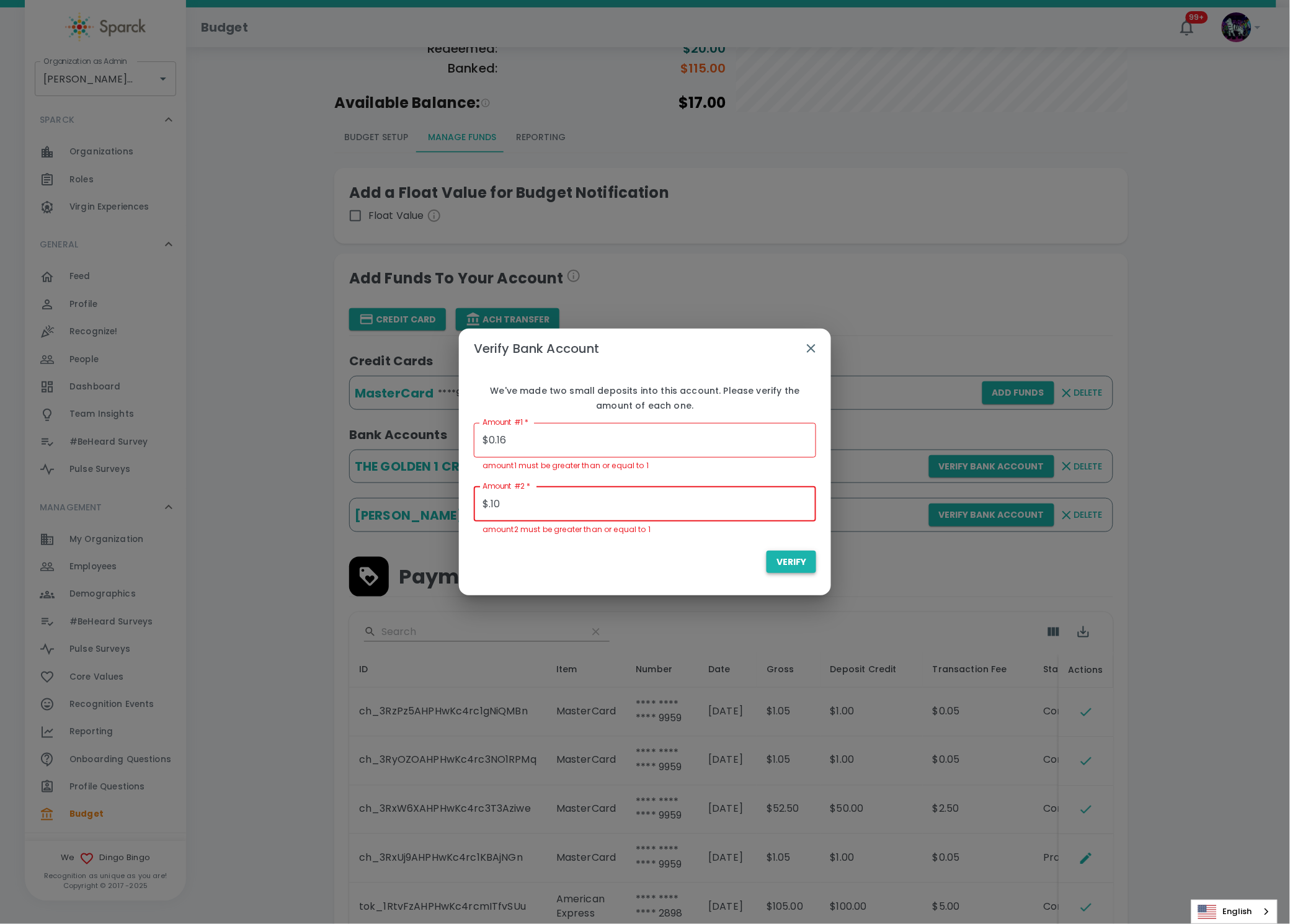
type input "$0.10"
click at [775, 564] on button "Verify" at bounding box center [791, 562] width 49 height 23
click at [782, 563] on span "Verify" at bounding box center [791, 562] width 30 height 16
click at [806, 353] on icon "button" at bounding box center [812, 349] width 15 height 15
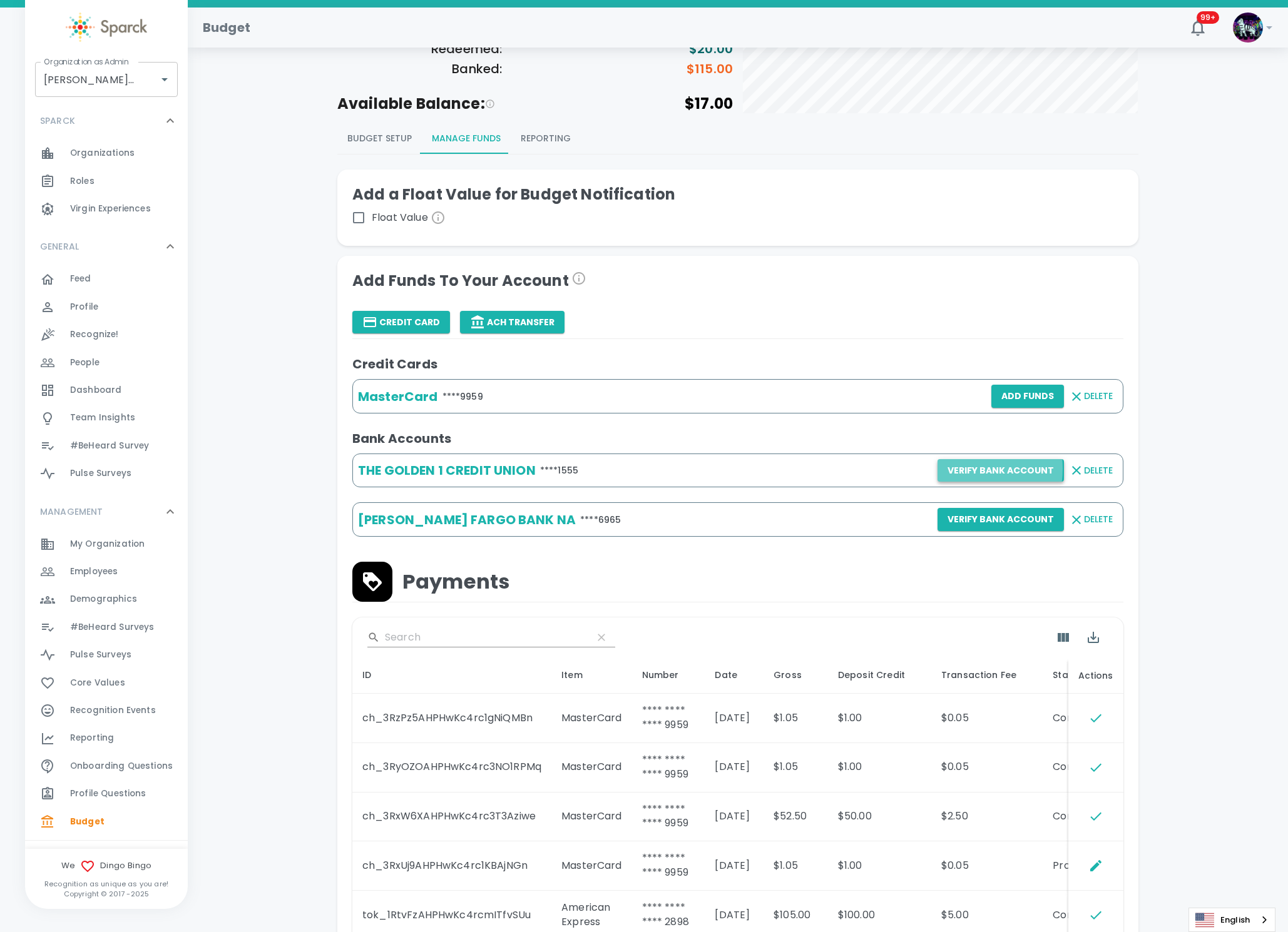
click at [961, 471] on button "Verify Bank Account" at bounding box center [1000, 471] width 126 height 23
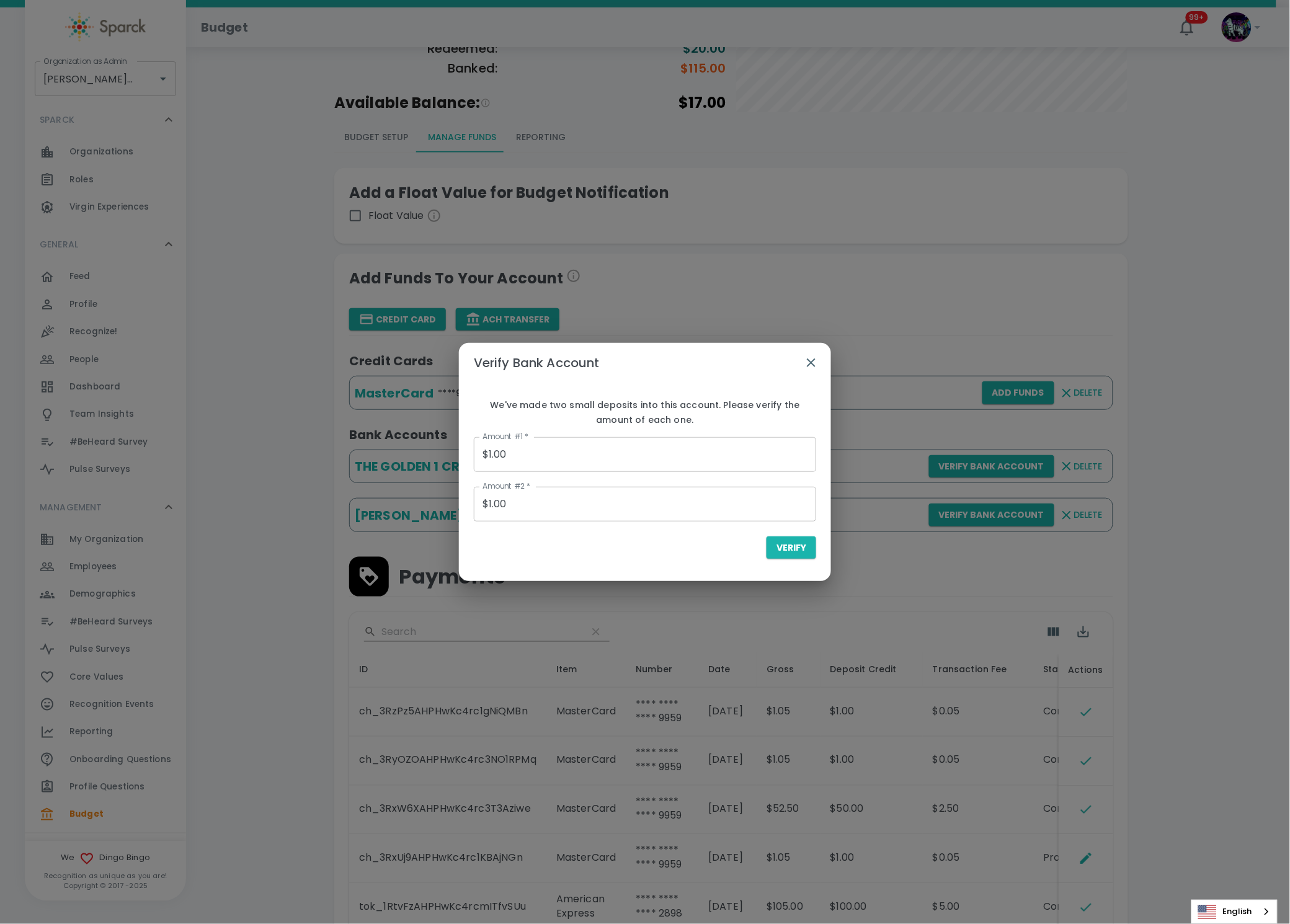
click at [808, 363] on icon "button" at bounding box center [812, 363] width 15 height 15
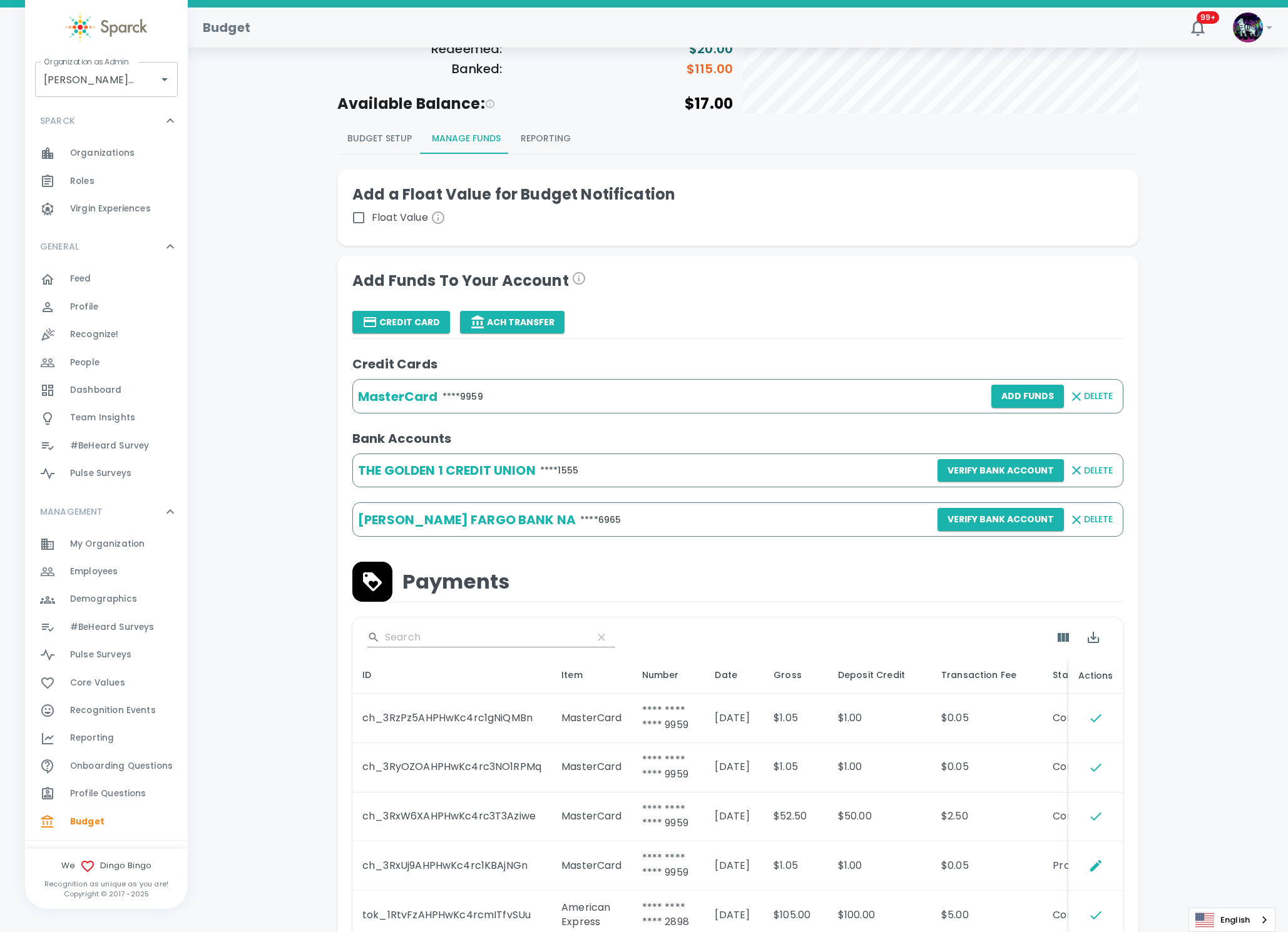
click at [629, 483] on div "THE GOLDEN 1 CREDIT UNION **** 1555 Verify Bank Account Delete" at bounding box center [737, 471] width 771 height 35
click at [31, 94] on div "Organization as [PERSON_NAME] • 1486 Organization as Admin" at bounding box center [106, 79] width 162 height 45
click at [66, 84] on input "[PERSON_NAME] • 1486" at bounding box center [89, 79] width 97 height 23
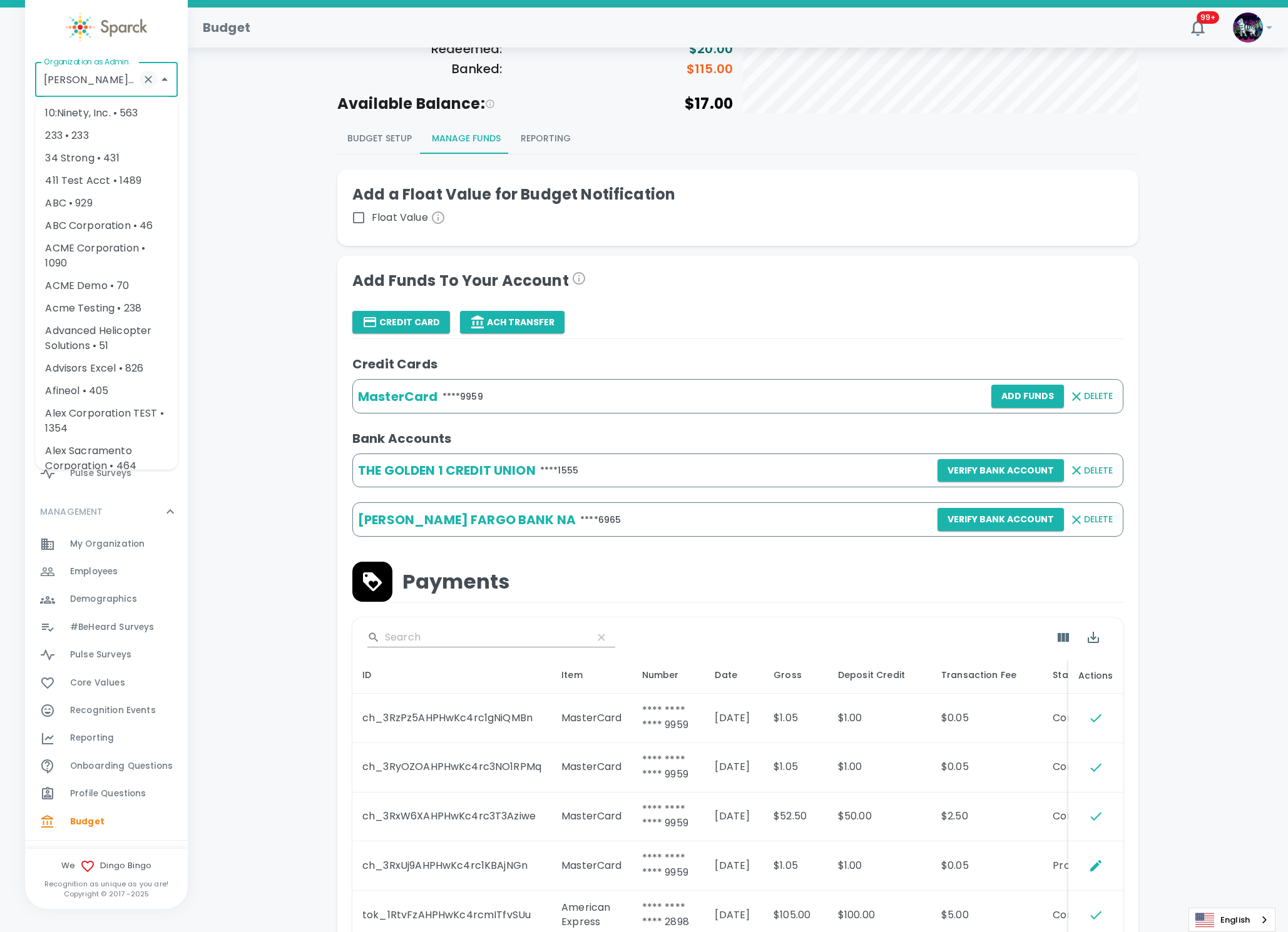
click at [144, 77] on icon "Clear" at bounding box center [148, 79] width 13 height 13
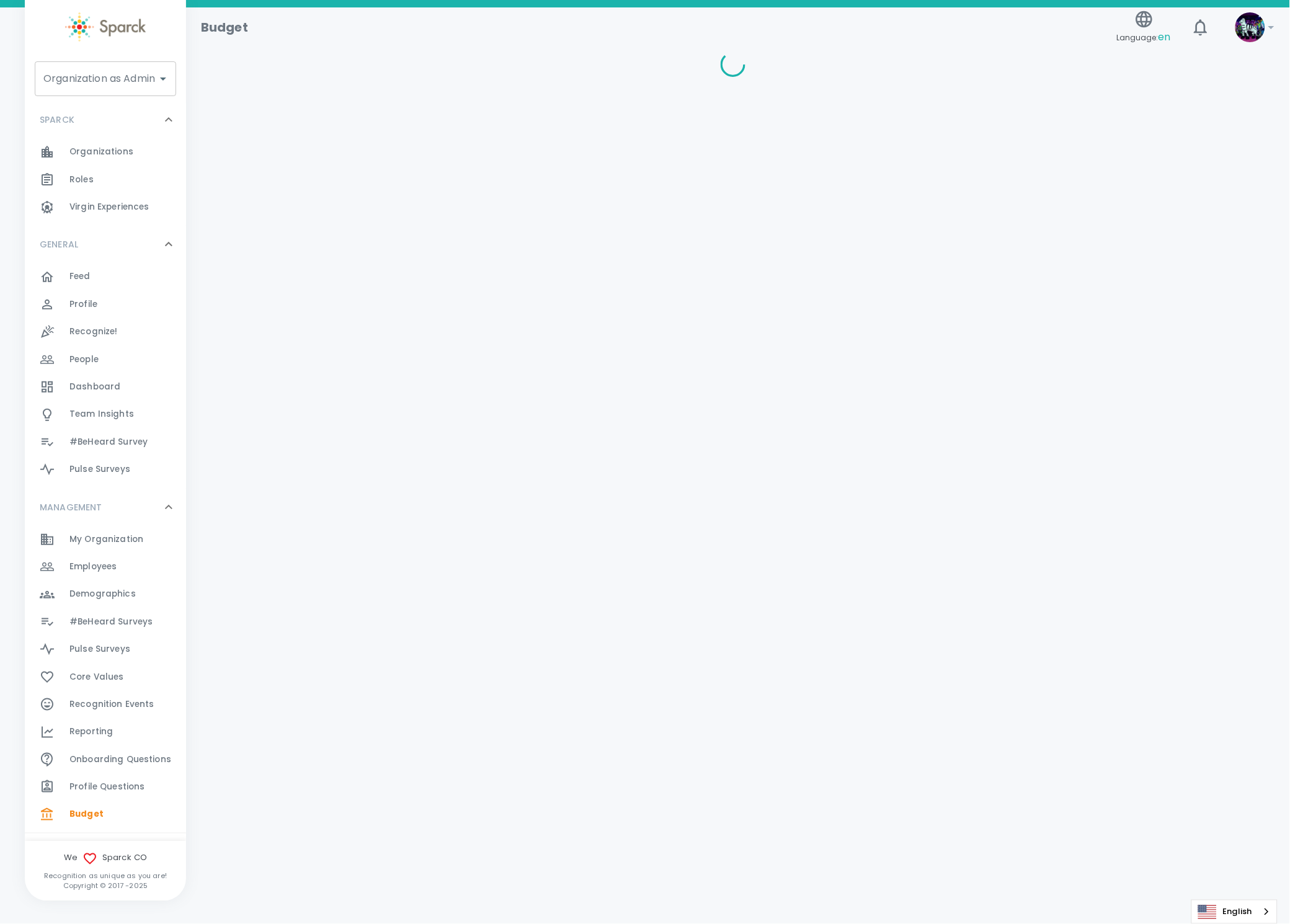
click at [98, 82] on div "Organization as Admin Organization as Admin" at bounding box center [105, 79] width 142 height 34
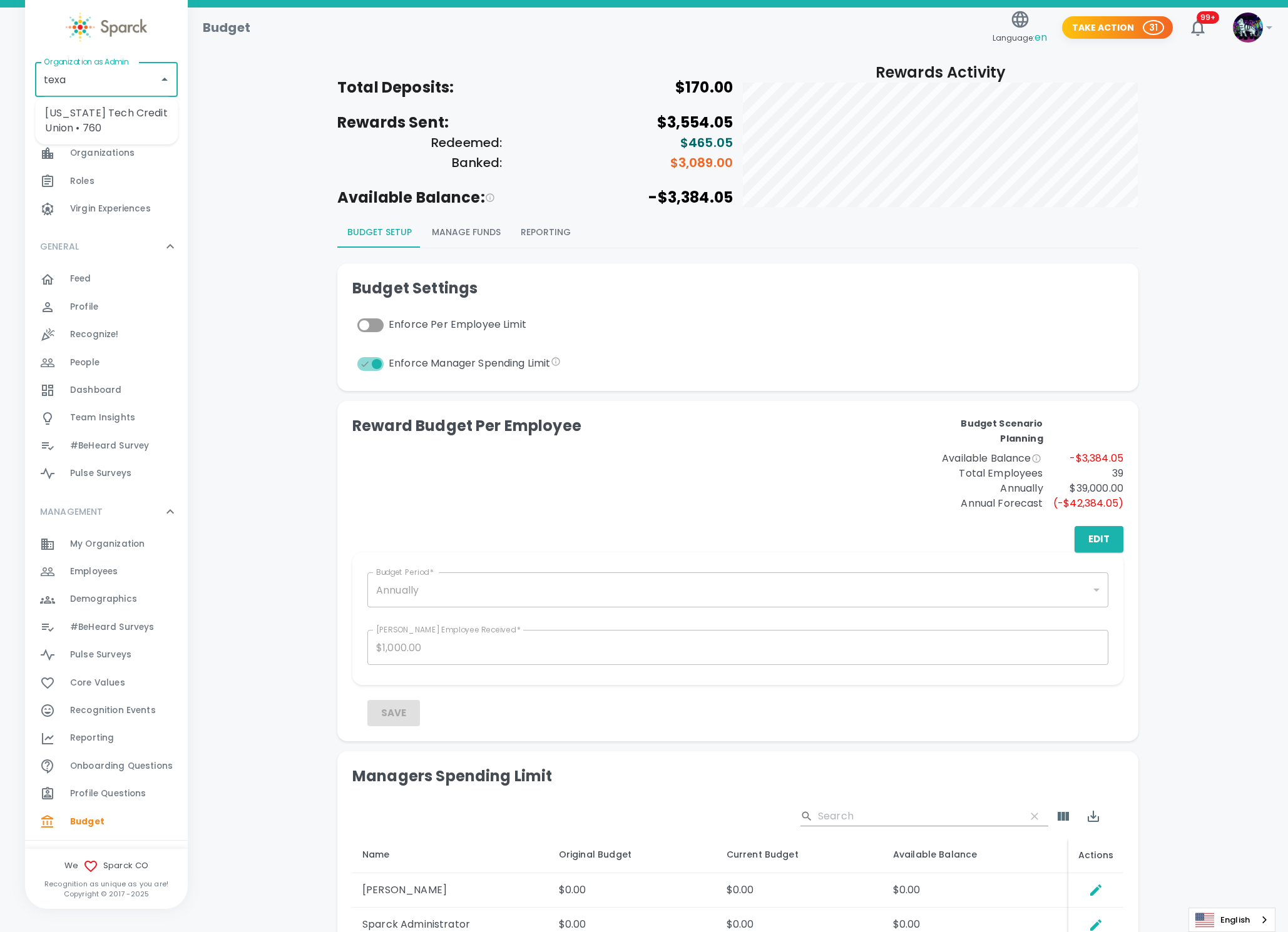
click at [103, 116] on li "[US_STATE] Tech Credit Union • 760" at bounding box center [106, 121] width 143 height 38
type input "[US_STATE] Tech Credit Union • 760"
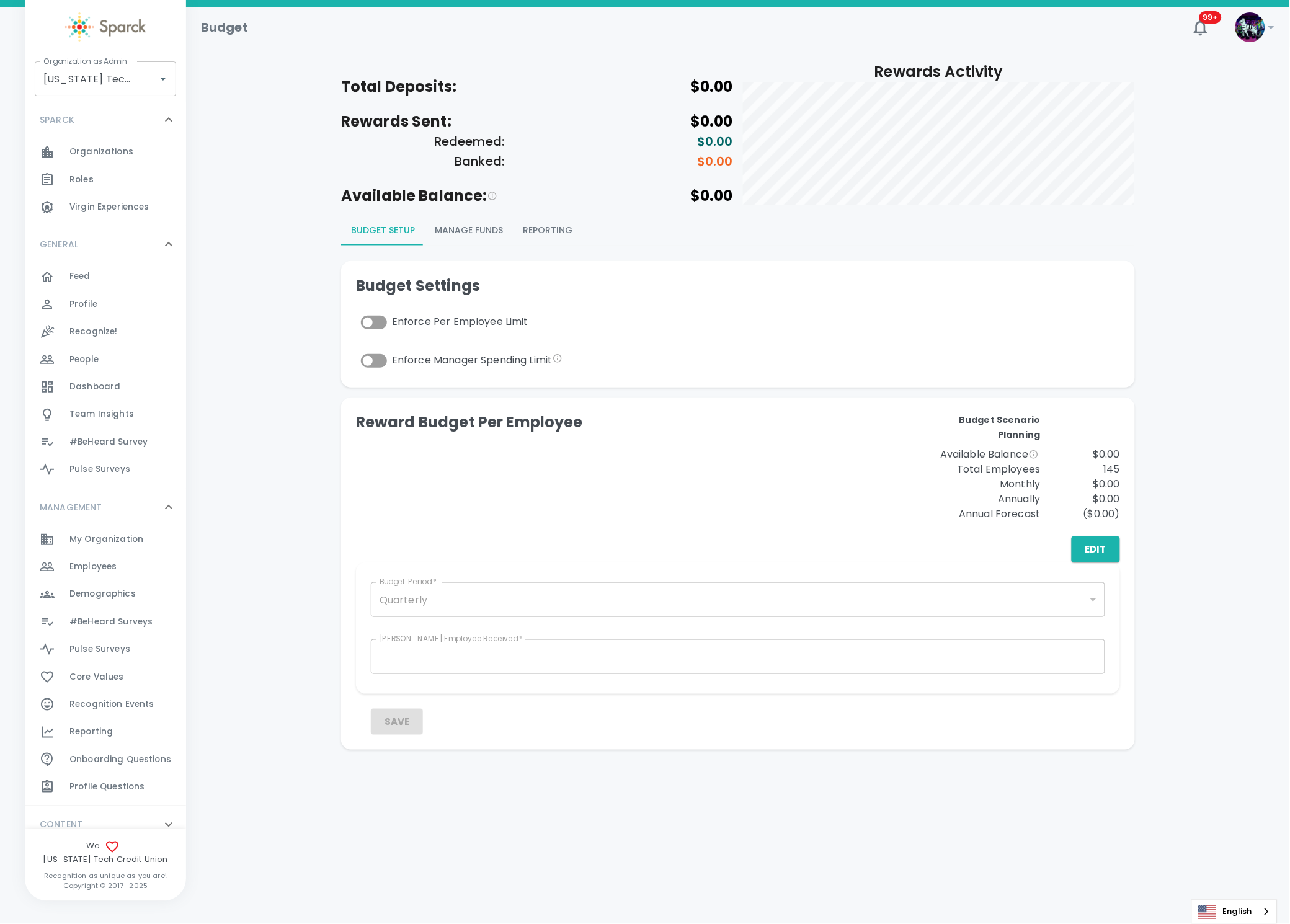
click at [132, 616] on span "#BeHeard Surveys" at bounding box center [111, 622] width 83 height 13
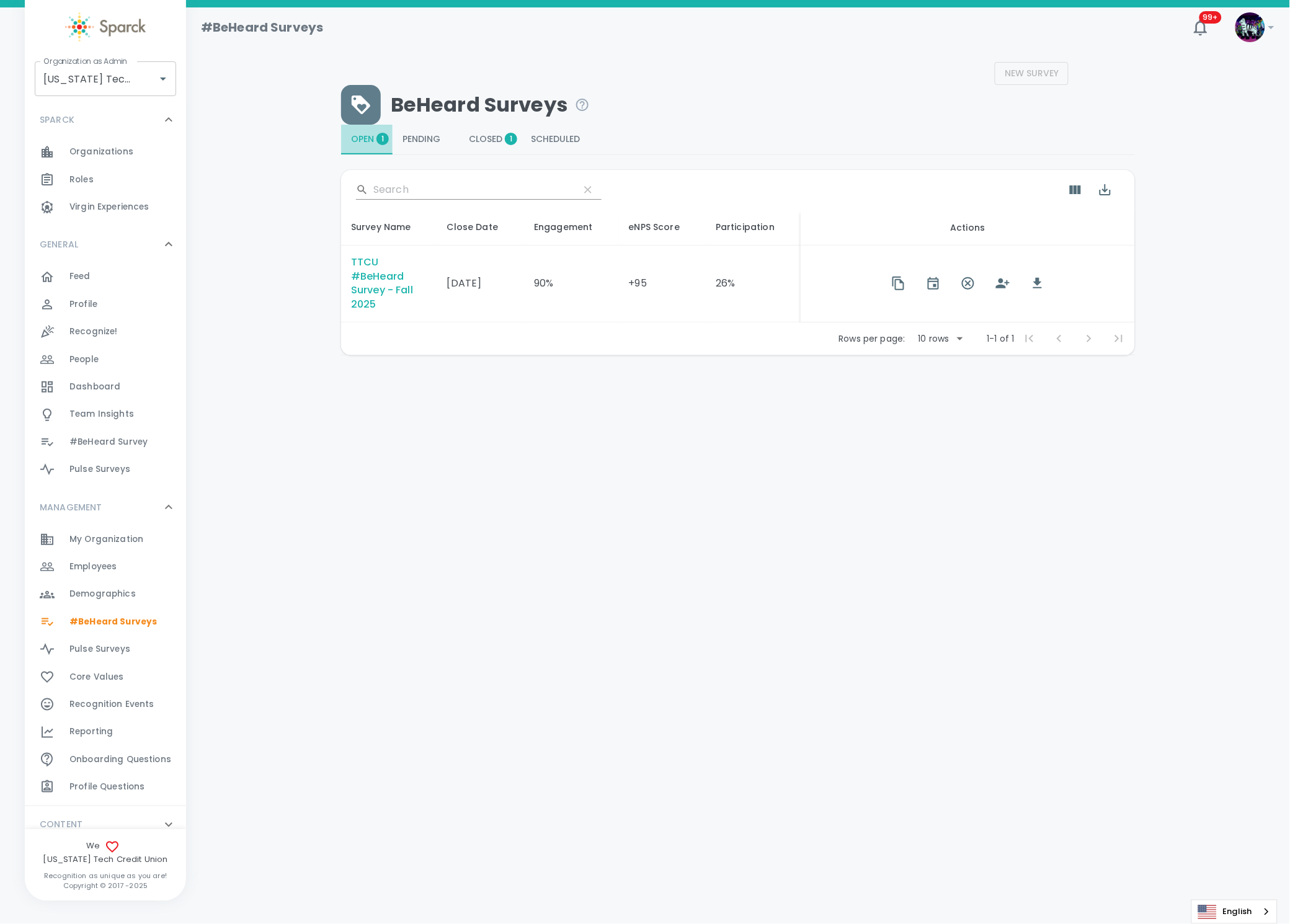
click at [367, 136] on span "Open 1" at bounding box center [367, 139] width 31 height 11
click at [1030, 285] on icon "button" at bounding box center [1038, 284] width 15 height 15
click at [117, 604] on div "Demographics 0" at bounding box center [105, 594] width 161 height 27
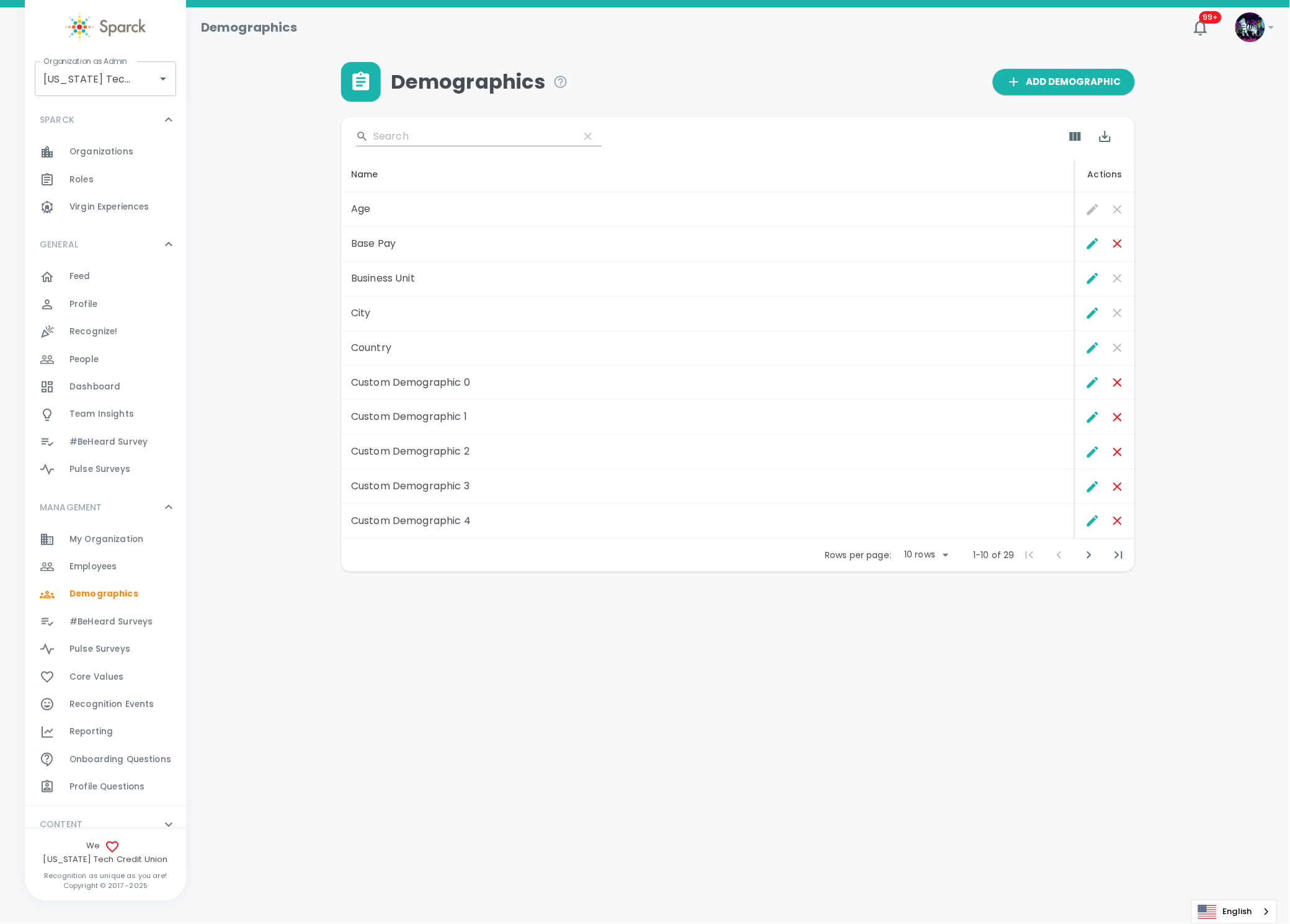
click at [938, 553] on body "Skip Navigation Demographics 99+ ! Organization as Admin Texas Tech Credit Unio…" at bounding box center [645, 318] width 1290 height 636
click at [918, 640] on li "50" at bounding box center [926, 648] width 58 height 22
type input "50"
